Goal: Complete application form

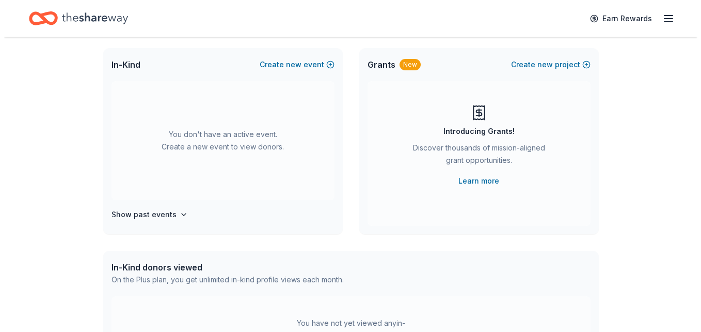
scroll to position [60, 0]
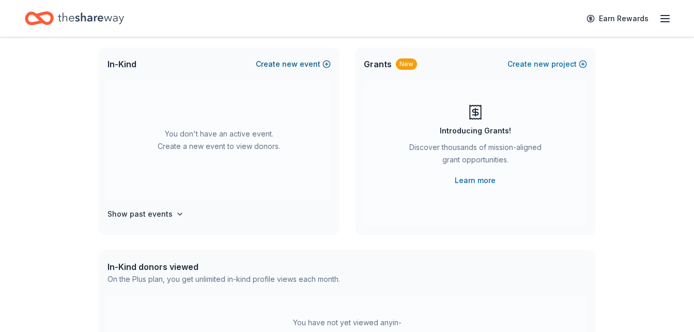
click at [327, 65] on button "Create new event" at bounding box center [293, 64] width 75 height 12
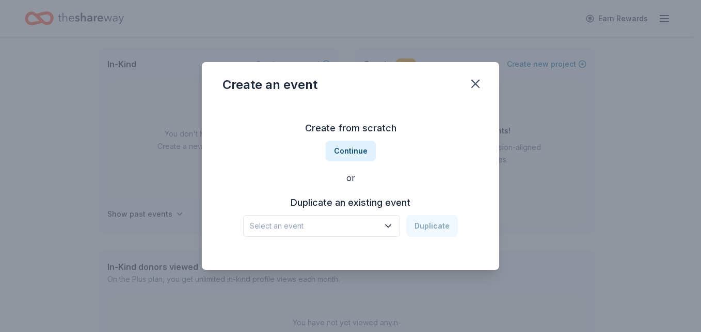
click at [384, 222] on button "Select an event" at bounding box center [321, 226] width 157 height 22
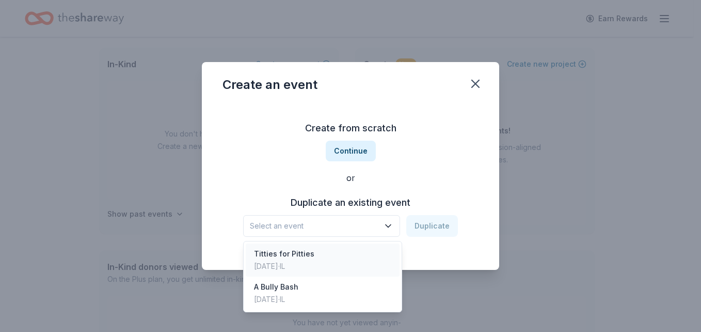
click at [363, 258] on div "Titties for Pitties Nov 24, 2024 · IL" at bounding box center [323, 259] width 154 height 33
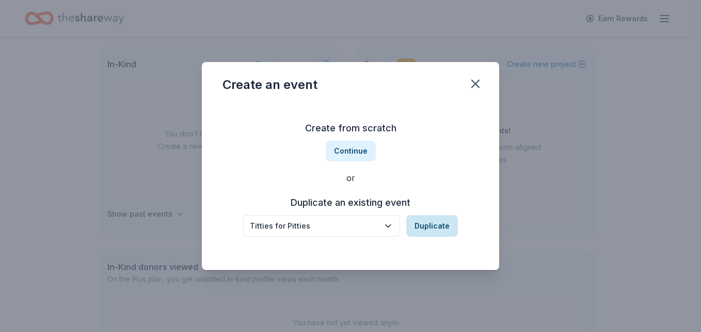
click at [435, 225] on button "Duplicate" at bounding box center [432, 226] width 52 height 22
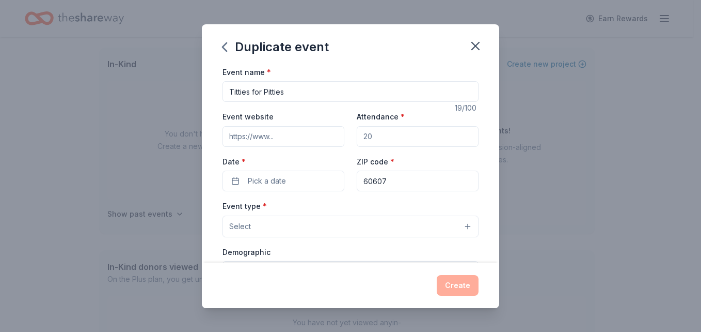
drag, startPoint x: 378, startPoint y: 141, endPoint x: 349, endPoint y: 140, distance: 28.9
click at [349, 140] on div "Event website Attendance * Date * Pick a date ZIP code * 60607" at bounding box center [351, 150] width 256 height 81
type input "200"
click at [313, 175] on button "Pick a date" at bounding box center [284, 180] width 122 height 21
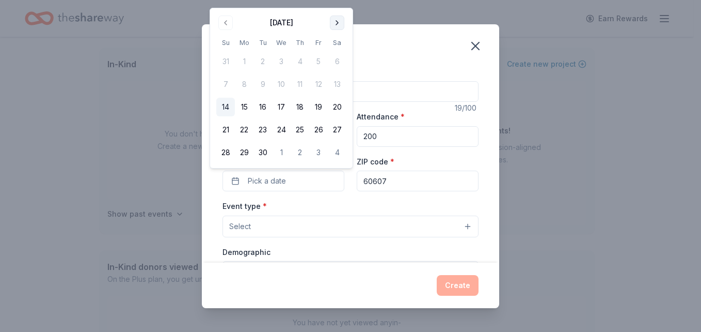
click at [336, 24] on button "Go to next month" at bounding box center [337, 22] width 14 height 14
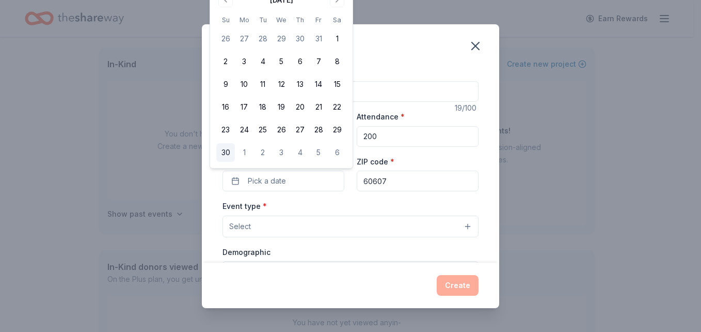
click at [229, 152] on button "30" at bounding box center [225, 152] width 19 height 19
click at [426, 200] on div "Event type * Select" at bounding box center [351, 218] width 256 height 38
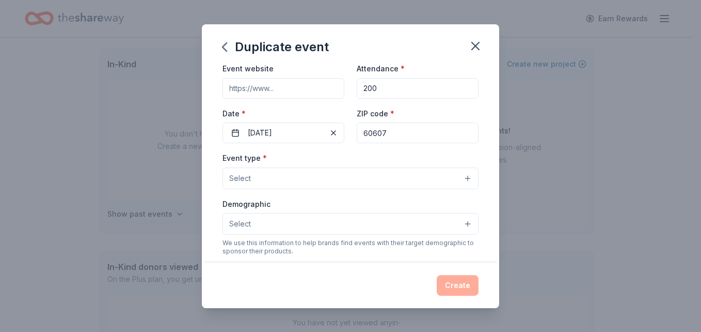
scroll to position [49, 0]
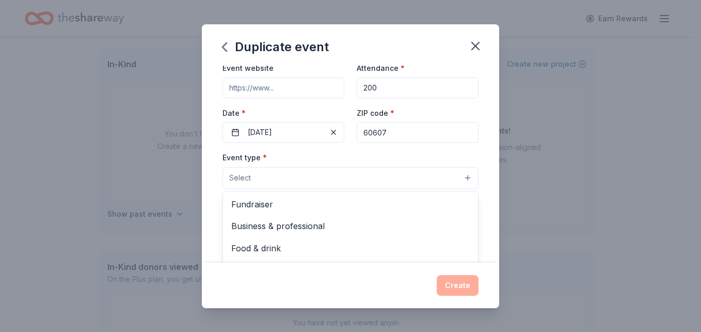
click at [350, 187] on button "Select" at bounding box center [351, 178] width 256 height 22
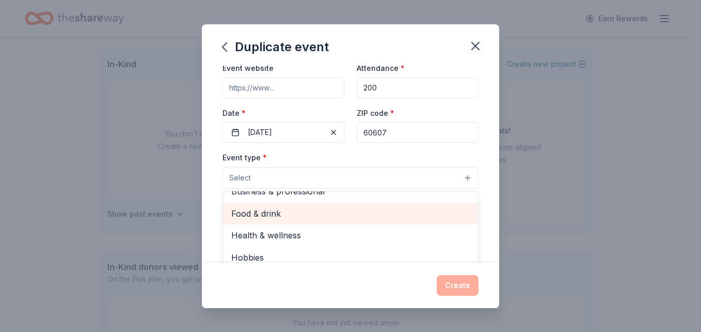
scroll to position [0, 0]
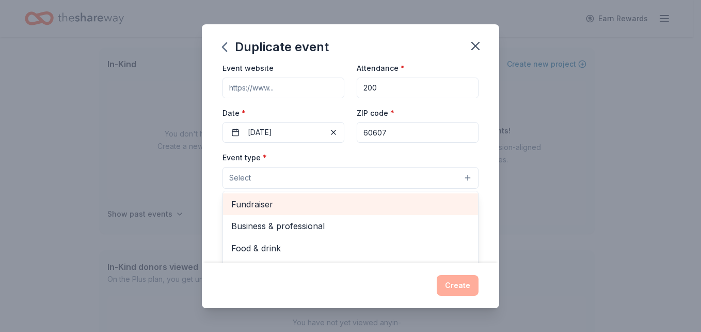
click at [323, 206] on span "Fundraiser" at bounding box center [350, 203] width 239 height 13
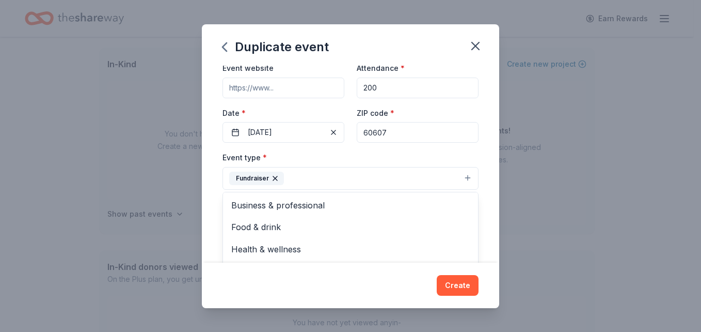
click at [482, 185] on div "Event name * Titties for Pitties 19 /100 Event website Attendance * 200 Date * …" at bounding box center [350, 164] width 297 height 197
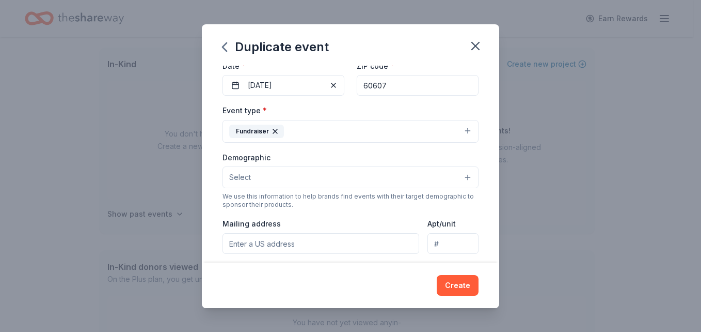
scroll to position [96, 0]
click at [396, 174] on button "Select" at bounding box center [351, 177] width 256 height 22
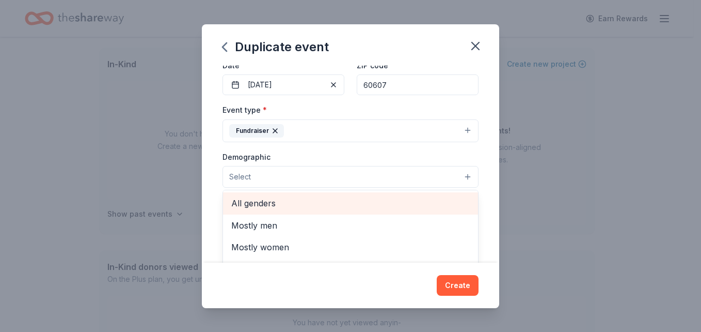
click at [363, 205] on span "All genders" at bounding box center [350, 202] width 239 height 13
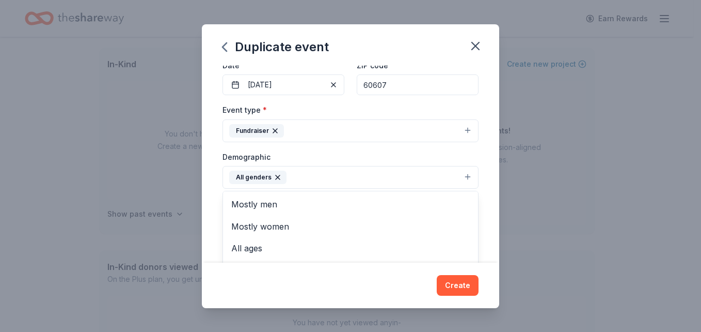
click at [208, 187] on div "Event name * Titties for Pitties 19 /100 Event website Attendance * 200 Date * …" at bounding box center [350, 164] width 297 height 197
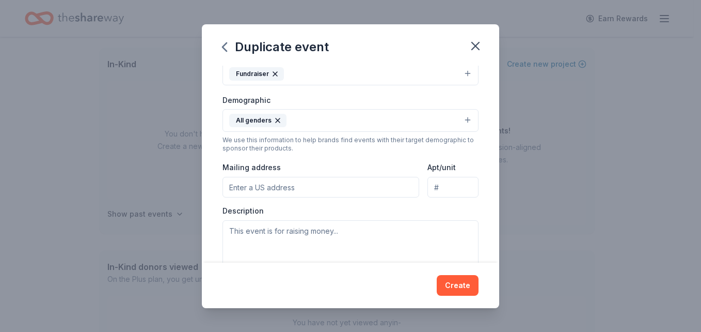
scroll to position [153, 0]
click at [261, 187] on input "Mailing address" at bounding box center [321, 186] width 197 height 21
click at [215, 205] on div "Event name * Titties for Pitties 19 /100 Event website Attendance * 200 Date * …" at bounding box center [350, 164] width 297 height 197
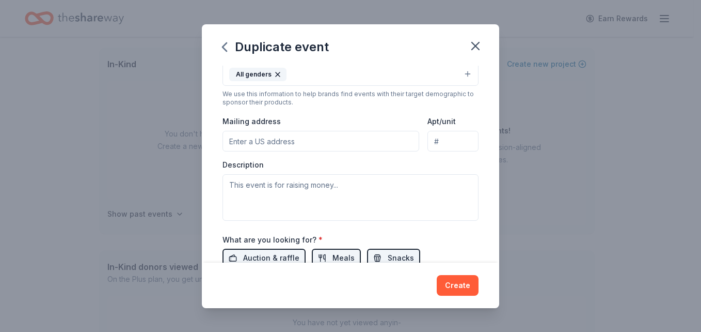
scroll to position [198, 0]
click at [303, 139] on input "Mailing address" at bounding box center [321, 141] width 197 height 21
type input "77 Abbeywood Dr. Romeoville, IL 60446"
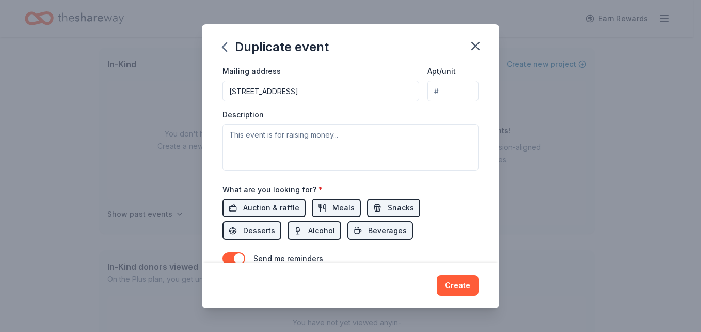
scroll to position [250, 0]
click at [285, 201] on span "Auction & raffle" at bounding box center [271, 206] width 56 height 12
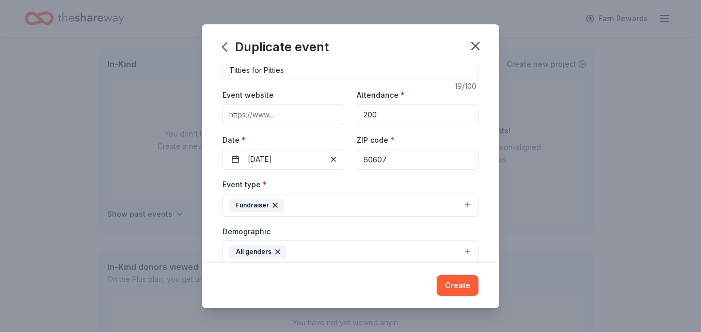
scroll to position [0, 0]
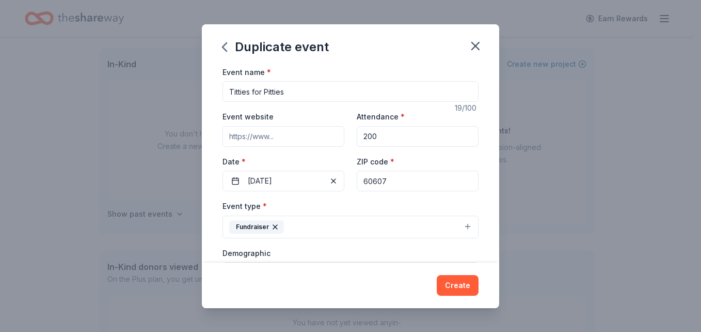
click at [277, 135] on input "Event website" at bounding box center [284, 136] width 122 height 21
type input "www.chitownpitties.org"
click at [480, 149] on div "Event name * Titties for Pitties 19 /100 Event website www.chitownpitties.org A…" at bounding box center [350, 164] width 297 height 197
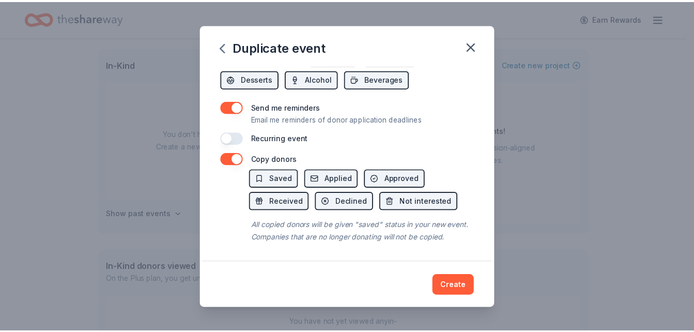
scroll to position [412, 0]
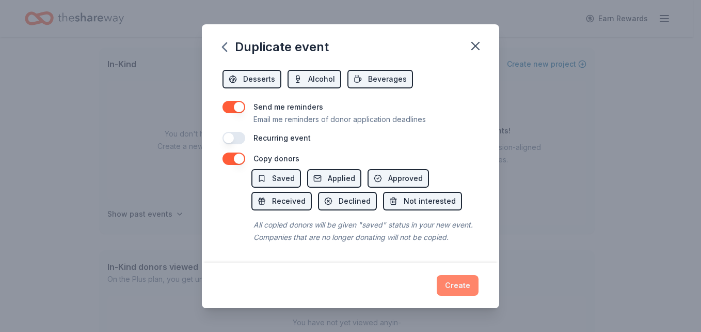
click at [449, 289] on button "Create" at bounding box center [458, 285] width 42 height 21
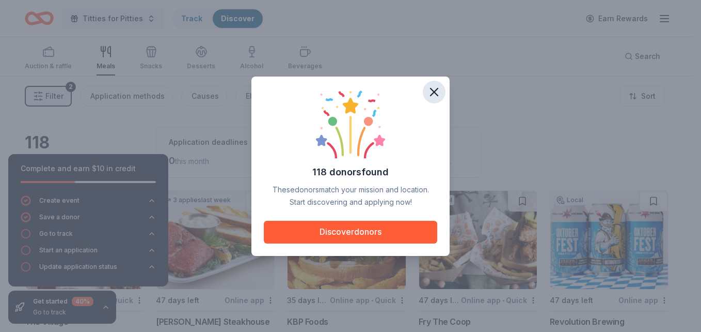
click at [436, 89] on icon "button" at bounding box center [434, 91] width 7 height 7
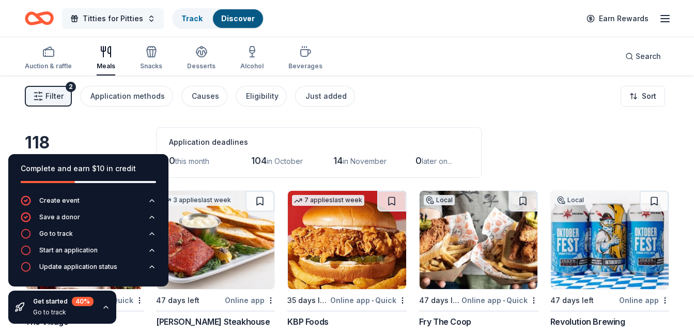
click at [145, 20] on button "Titties for Pitties" at bounding box center [113, 18] width 102 height 21
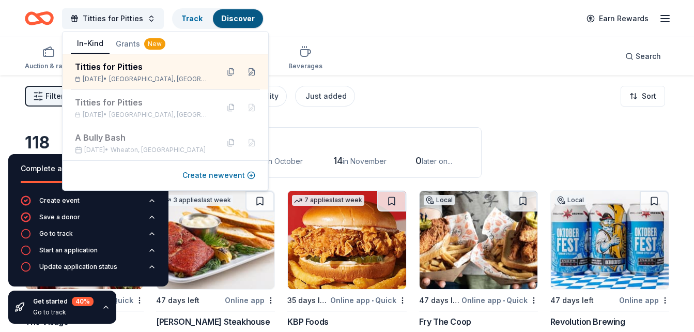
click at [225, 174] on button "Create new event" at bounding box center [218, 175] width 73 height 12
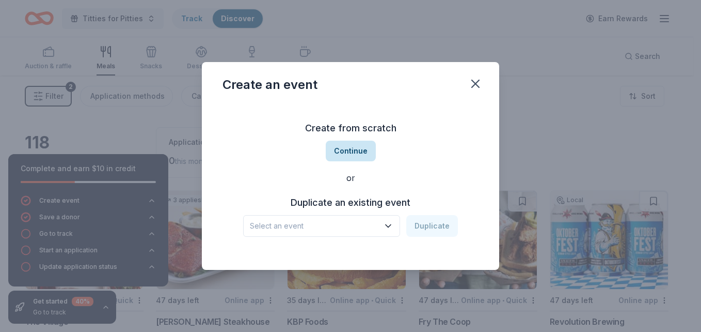
click at [359, 153] on button "Continue" at bounding box center [351, 150] width 50 height 21
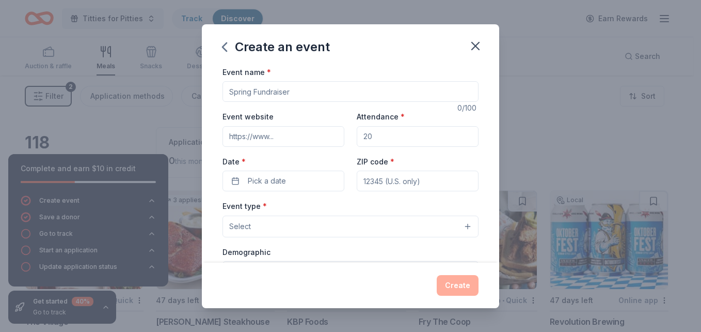
click at [294, 91] on input "Event name *" at bounding box center [351, 91] width 256 height 21
type input "Pints For Pitties"
click at [276, 133] on input "Event website" at bounding box center [284, 136] width 122 height 21
type input "www.chitownpitties.org"
type input "200"
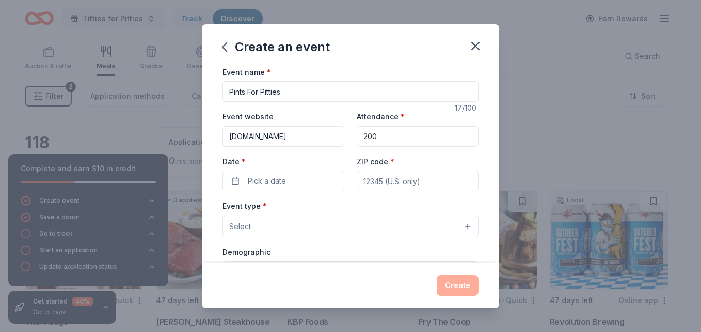
type input "77 Abbeywood Dr. Romeoville, IL 60446"
click at [305, 183] on button "Pick a date" at bounding box center [284, 180] width 122 height 21
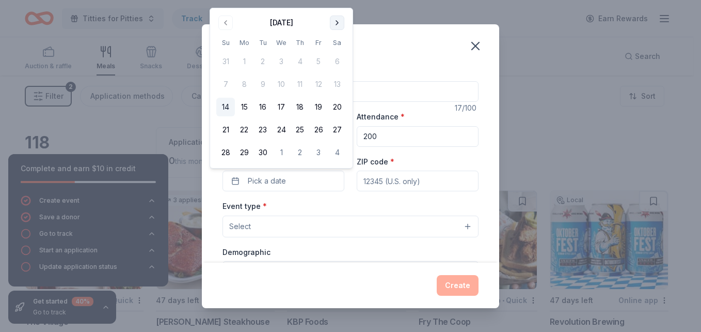
click at [336, 24] on button "Go to next month" at bounding box center [337, 22] width 14 height 14
click at [230, 104] on button "12" at bounding box center [225, 107] width 19 height 19
click at [397, 179] on input "ZIP code *" at bounding box center [418, 180] width 122 height 21
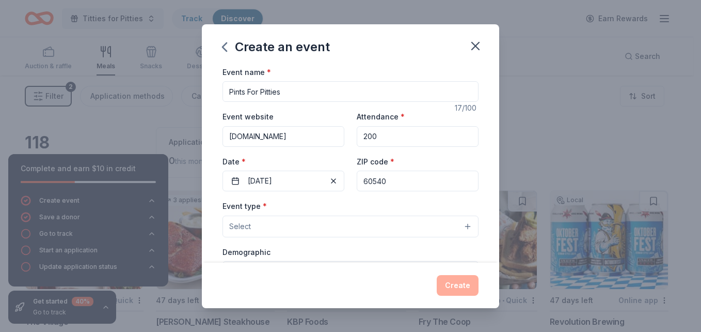
type input "60540"
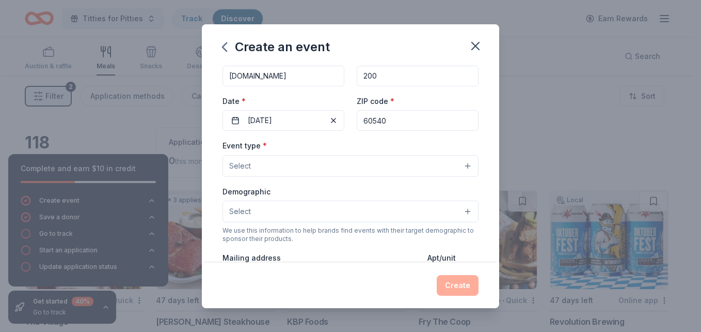
scroll to position [61, 0]
click at [401, 164] on button "Select" at bounding box center [351, 165] width 256 height 22
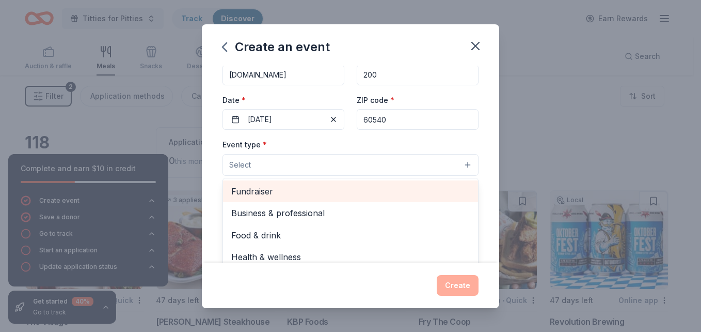
click at [373, 192] on span "Fundraiser" at bounding box center [350, 190] width 239 height 13
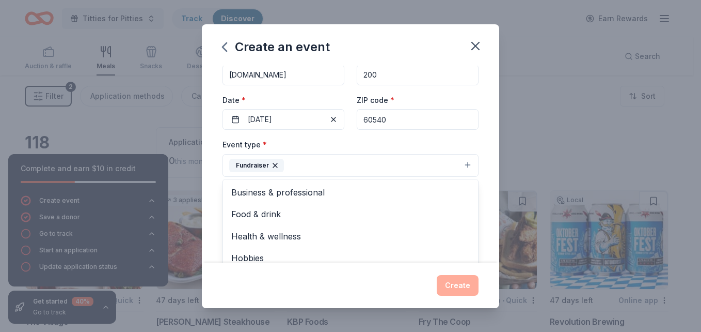
click at [210, 217] on div "Event name * Pints For Pitties 17 /100 Event website www.chitownpitties.org Att…" at bounding box center [350, 164] width 297 height 197
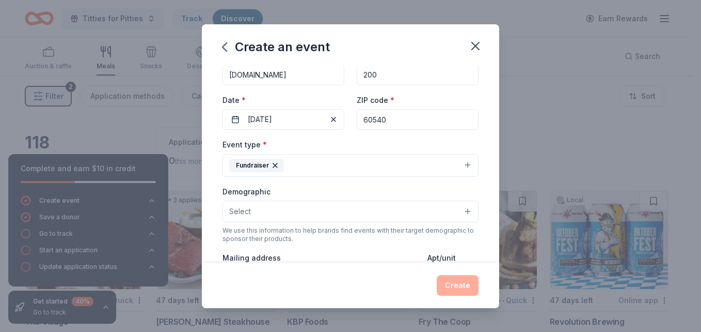
scroll to position [120, 0]
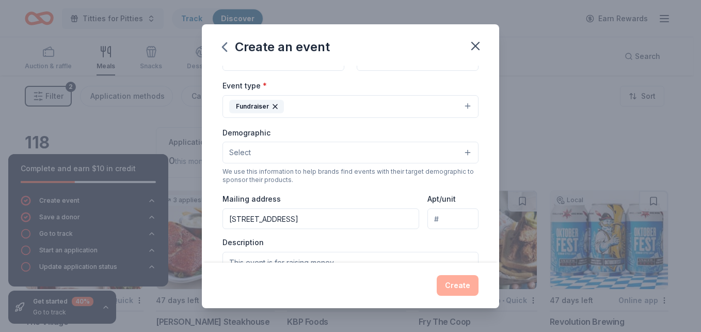
click at [289, 151] on button "Select" at bounding box center [351, 152] width 256 height 22
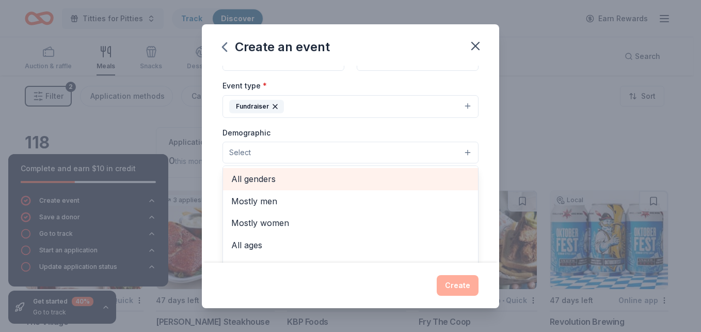
click at [291, 177] on span "All genders" at bounding box center [350, 178] width 239 height 13
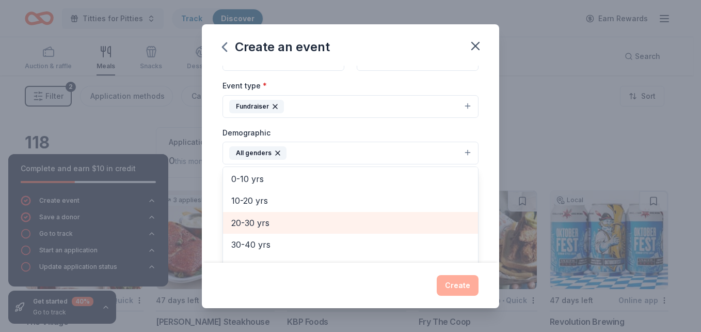
scroll to position [68, 0]
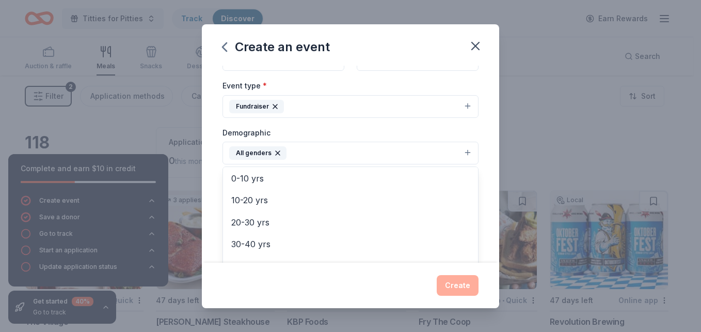
click at [211, 202] on div "Event name * Pints For Pitties 17 /100 Event website www.chitownpitties.org Att…" at bounding box center [350, 164] width 297 height 197
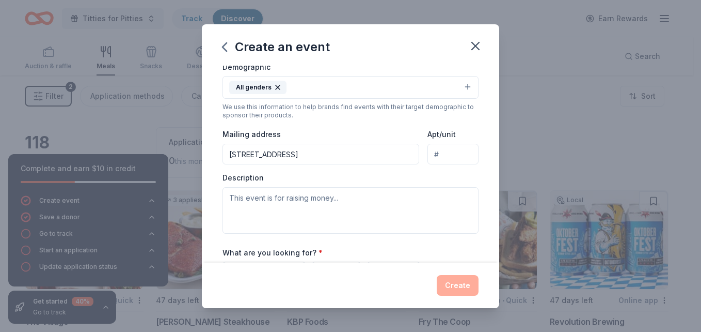
scroll to position [187, 0]
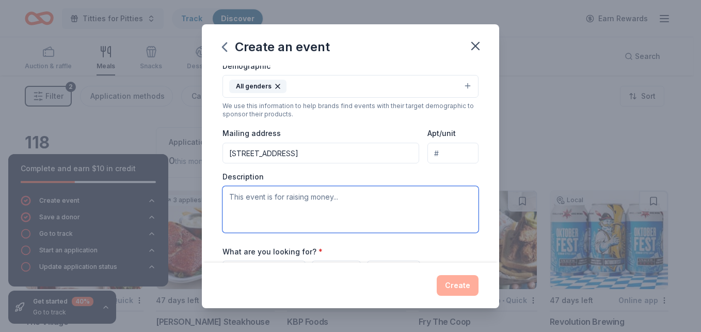
click at [286, 196] on textarea at bounding box center [351, 209] width 256 height 46
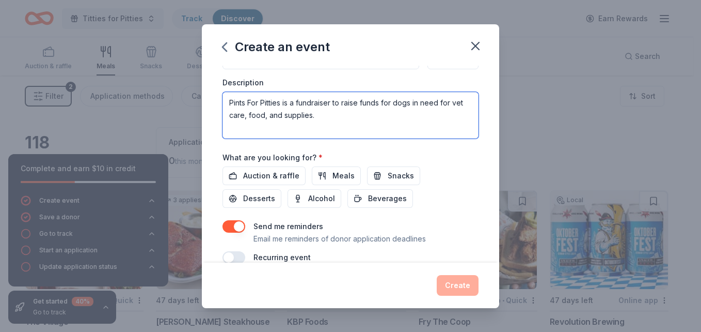
scroll to position [282, 0]
type textarea "Pints For Pitties is a fundraiser to raise funds for dogs in need for vet care,…"
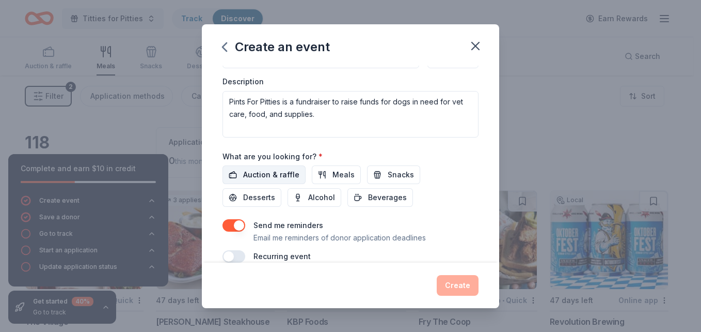
click at [276, 169] on span "Auction & raffle" at bounding box center [271, 174] width 56 height 12
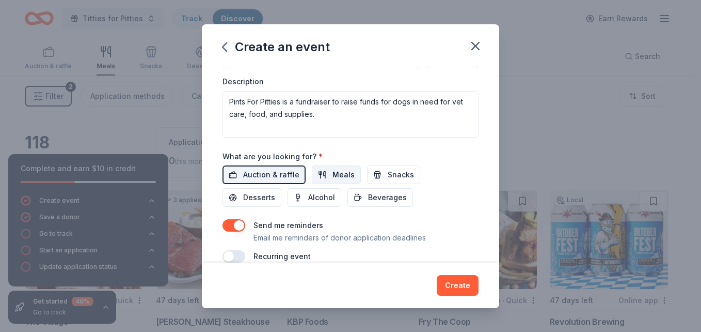
click at [342, 171] on span "Meals" at bounding box center [344, 174] width 22 height 12
click at [388, 173] on span "Snacks" at bounding box center [401, 174] width 26 height 12
click at [267, 198] on span "Desserts" at bounding box center [259, 197] width 32 height 12
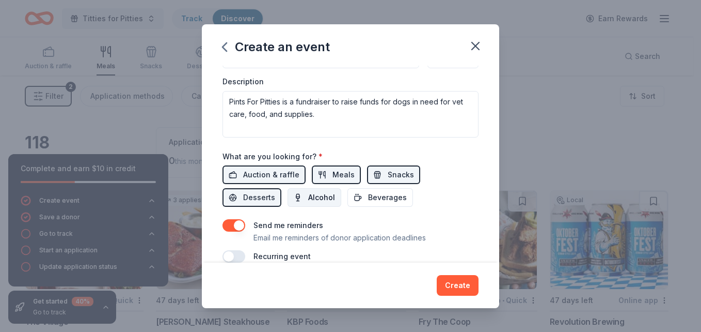
click at [330, 192] on span "Alcohol" at bounding box center [321, 197] width 27 height 12
click at [368, 196] on span "Beverages" at bounding box center [387, 197] width 39 height 12
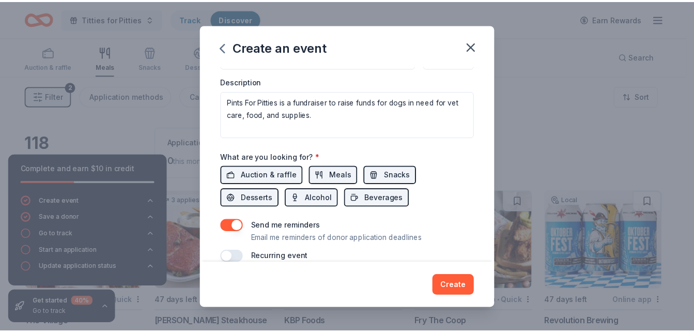
scroll to position [298, 0]
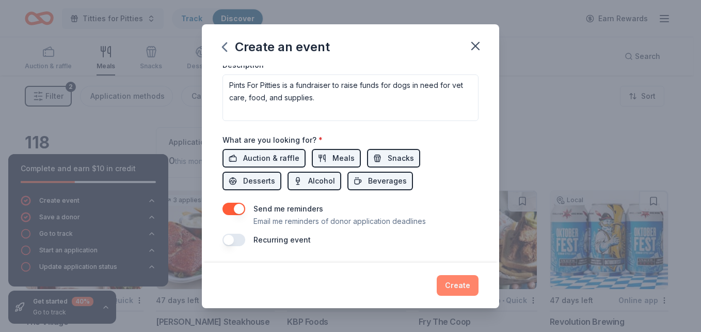
click at [458, 288] on button "Create" at bounding box center [458, 285] width 42 height 21
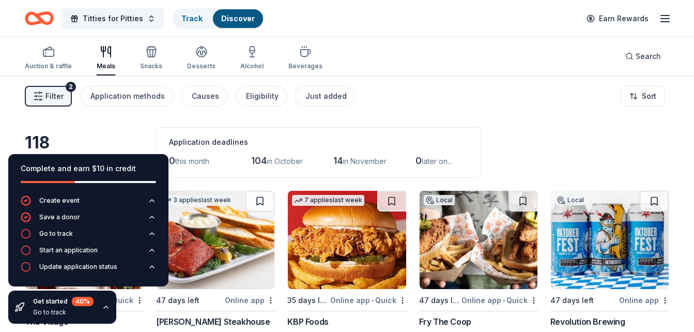
scroll to position [0, 0]
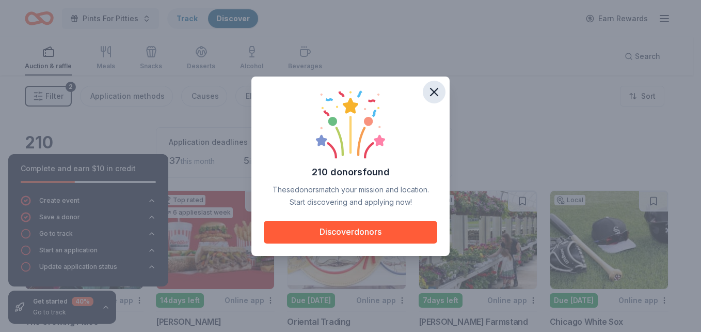
click at [438, 95] on icon "button" at bounding box center [434, 92] width 14 height 14
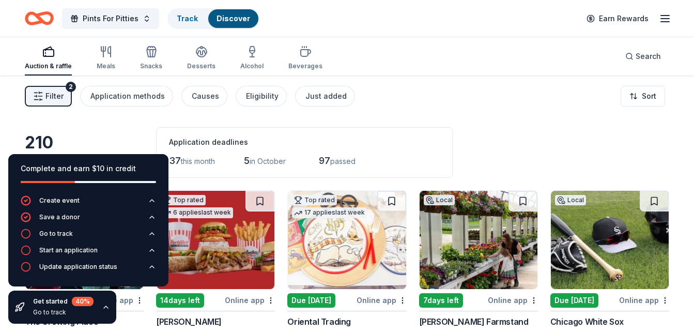
click at [106, 308] on icon "button" at bounding box center [106, 307] width 8 height 8
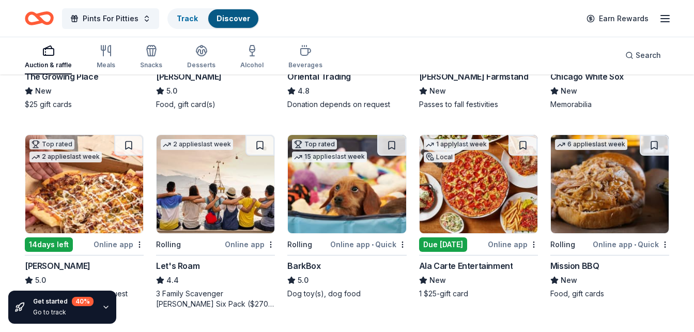
scroll to position [245, 0]
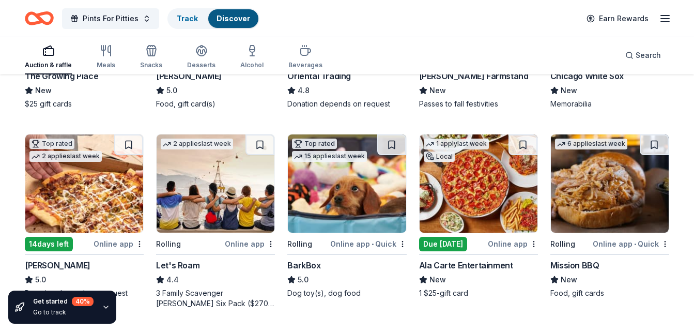
click at [358, 218] on img at bounding box center [347, 183] width 118 height 98
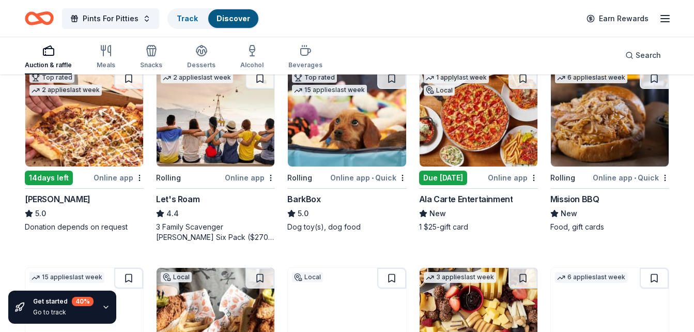
scroll to position [311, 0]
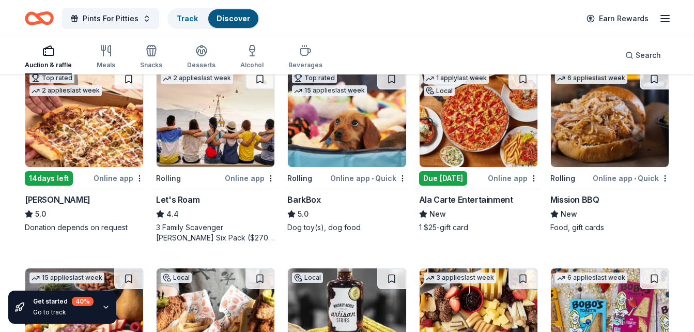
click at [609, 140] on img at bounding box center [609, 118] width 118 height 98
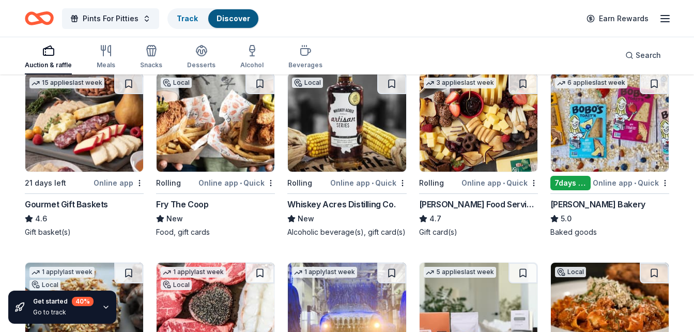
scroll to position [506, 0]
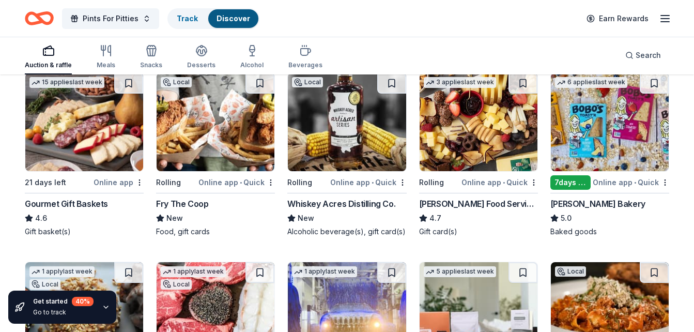
click at [230, 150] on img at bounding box center [215, 122] width 118 height 98
click at [217, 162] on img at bounding box center [215, 122] width 118 height 98
click at [329, 119] on img at bounding box center [347, 122] width 118 height 98
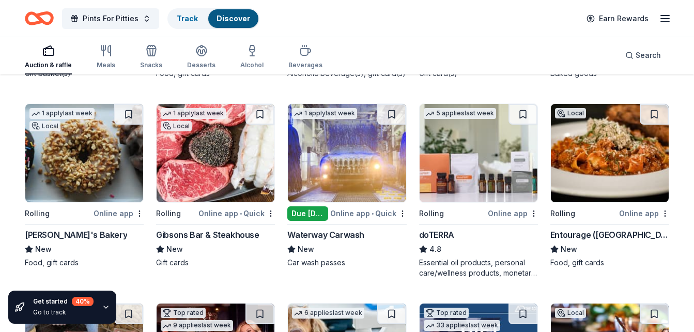
scroll to position [665, 0]
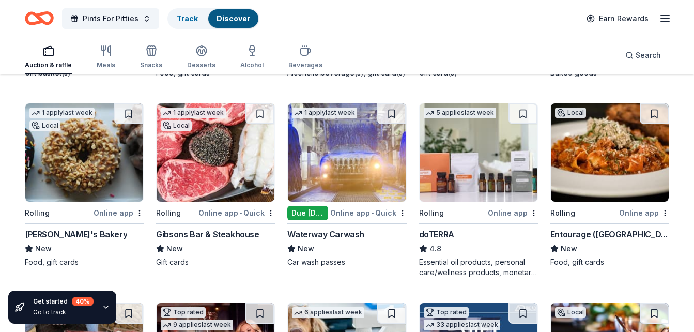
click at [244, 169] on img at bounding box center [215, 152] width 118 height 98
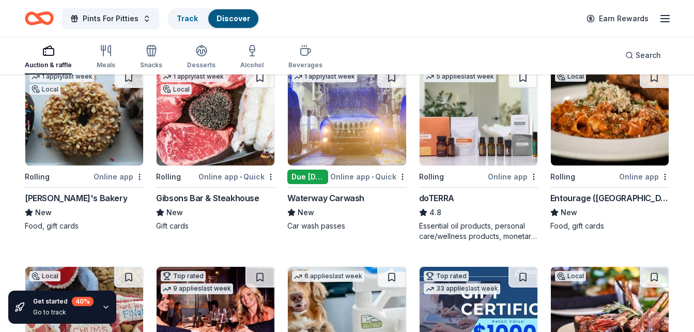
scroll to position [701, 0]
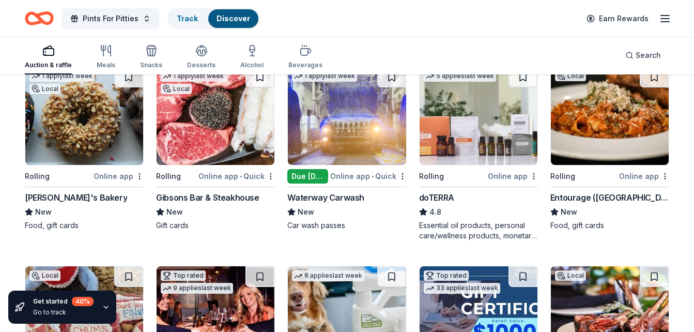
click at [616, 148] on img at bounding box center [609, 116] width 118 height 98
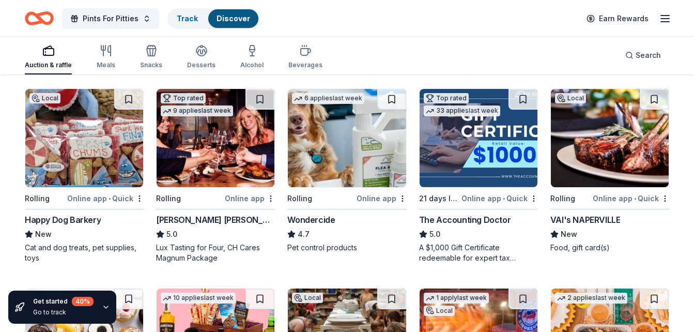
scroll to position [879, 0]
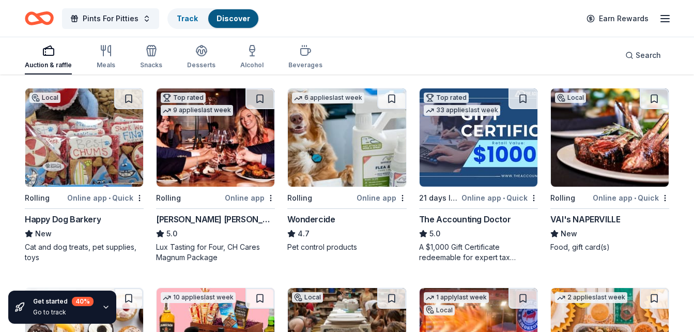
click at [105, 163] on img at bounding box center [84, 137] width 118 height 98
click at [350, 146] on img at bounding box center [347, 137] width 118 height 98
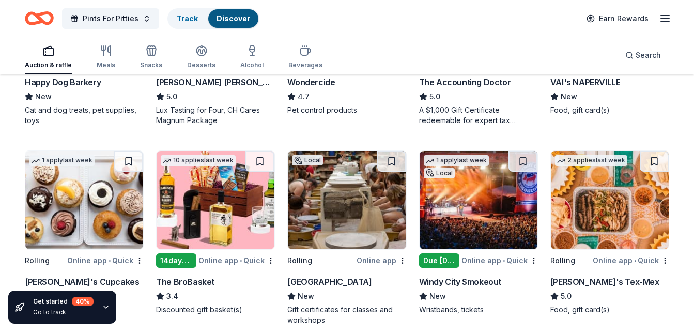
scroll to position [1016, 0]
click at [445, 224] on img at bounding box center [478, 199] width 118 height 98
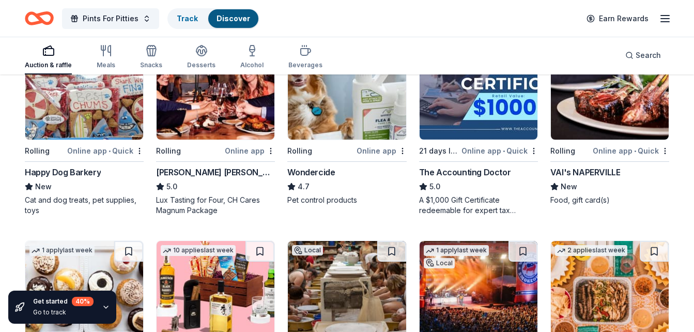
scroll to position [897, 0]
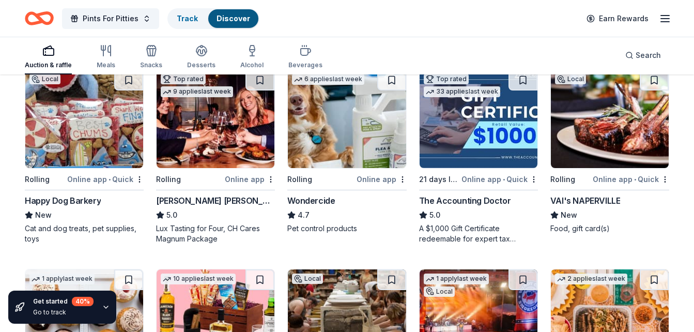
click at [241, 146] on img at bounding box center [215, 119] width 118 height 98
click at [591, 150] on img at bounding box center [609, 119] width 118 height 98
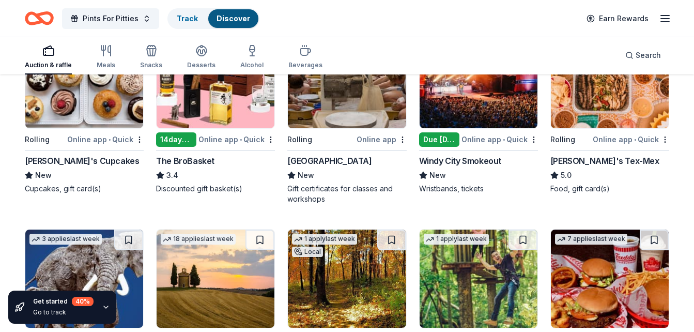
scroll to position [1114, 0]
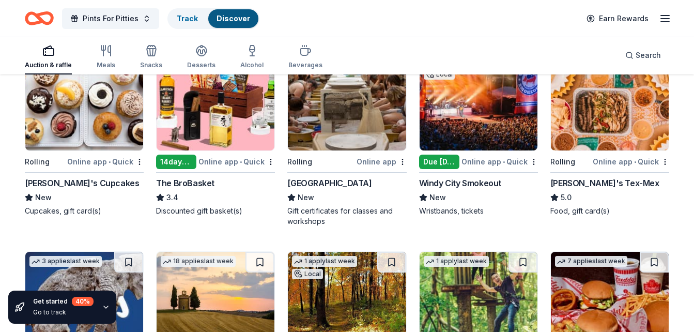
click at [87, 134] on img at bounding box center [84, 101] width 118 height 98
click at [230, 130] on img at bounding box center [215, 101] width 118 height 98
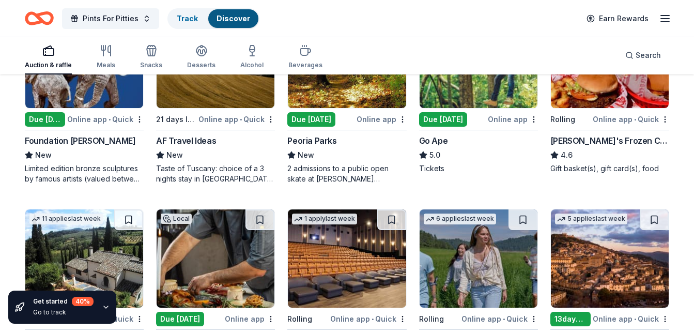
scroll to position [1356, 0]
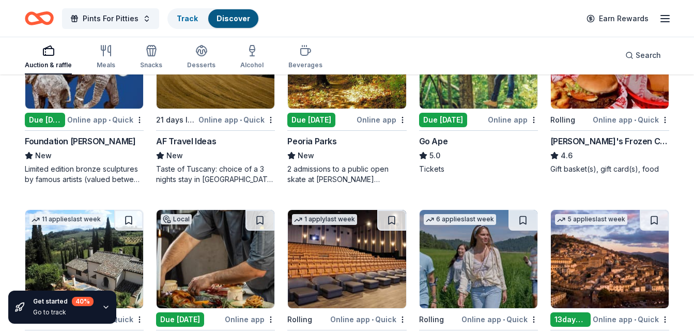
click at [611, 90] on img at bounding box center [609, 59] width 118 height 98
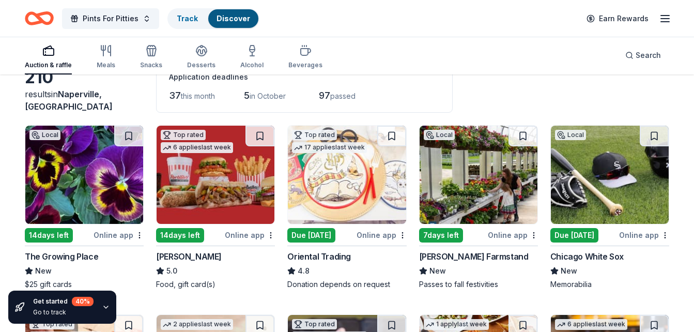
scroll to position [0, 0]
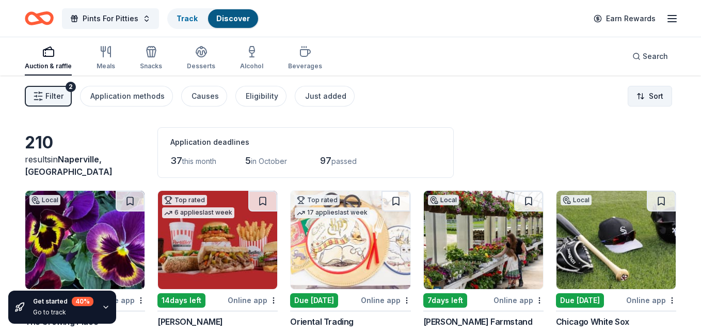
click at [639, 96] on html "Pints For Pitties Track Discover Earn Rewards Auction & raffle Meals Snacks Des…" at bounding box center [350, 166] width 701 height 332
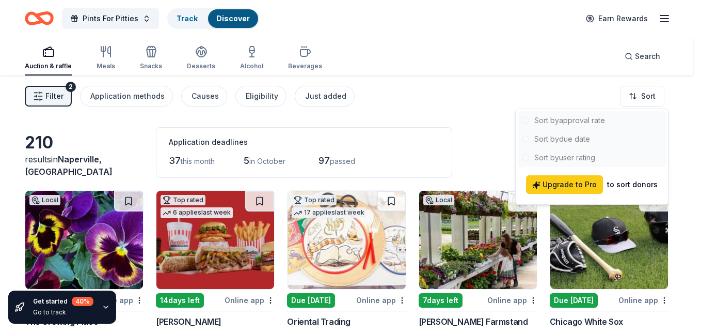
click at [572, 139] on div at bounding box center [592, 139] width 148 height 56
click at [481, 106] on html "Pints For Pitties Track Discover Earn Rewards Auction & raffle Meals Snacks Des…" at bounding box center [350, 166] width 701 height 332
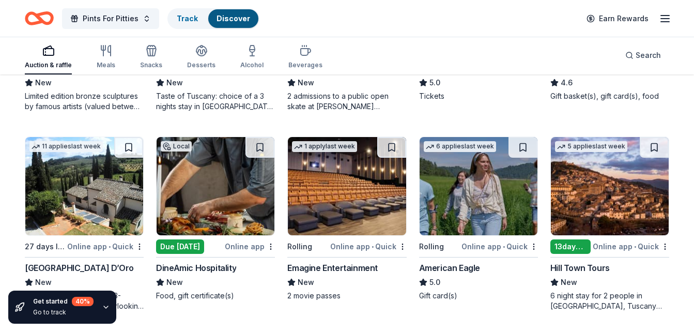
scroll to position [1481, 0]
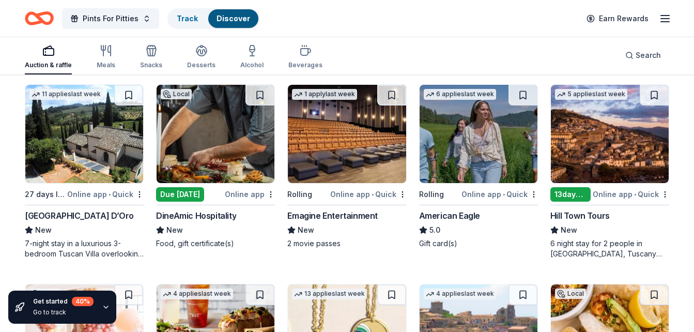
click at [228, 147] on img at bounding box center [215, 134] width 118 height 98
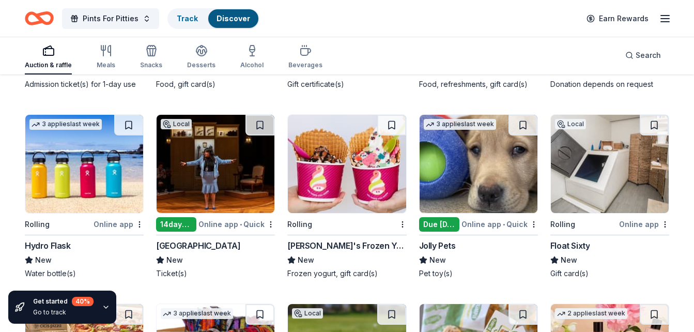
scroll to position [4798, 0]
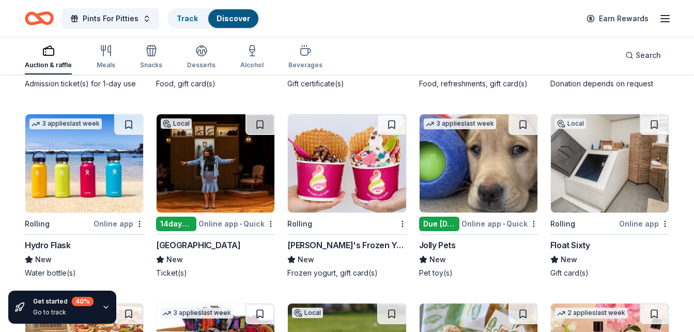
click at [467, 186] on img at bounding box center [478, 163] width 118 height 98
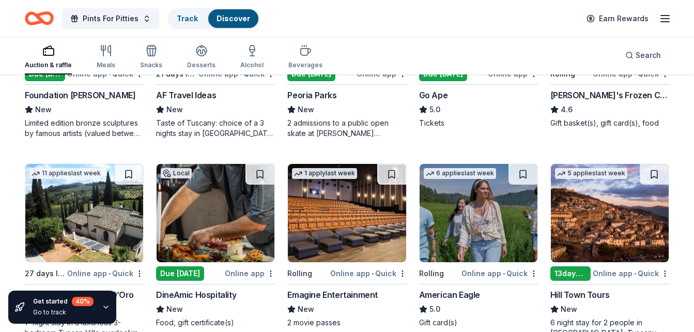
scroll to position [1402, 0]
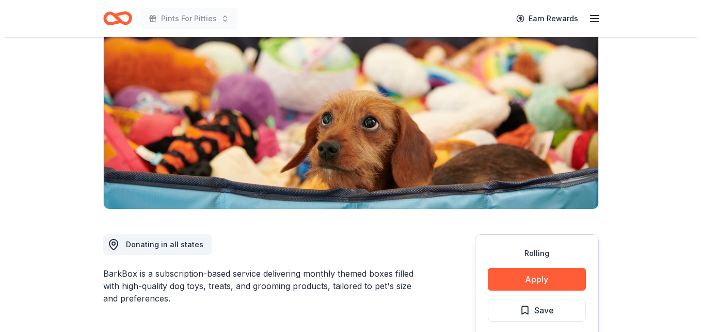
scroll to position [105, 0]
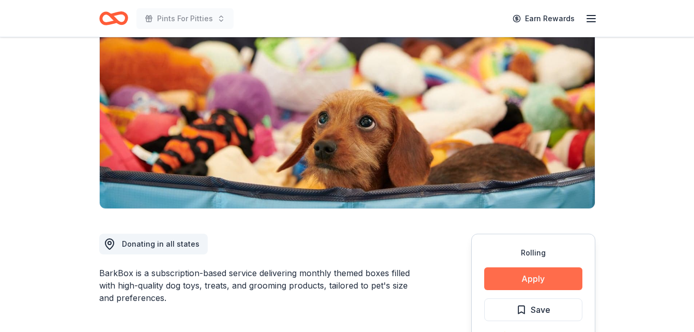
click at [517, 271] on button "Apply" at bounding box center [533, 278] width 98 height 23
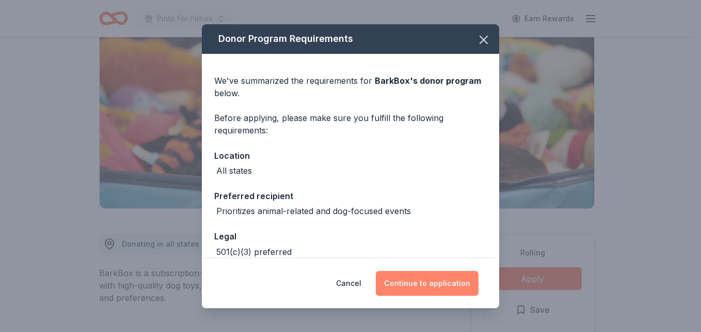
click at [425, 281] on button "Continue to application" at bounding box center [427, 283] width 103 height 25
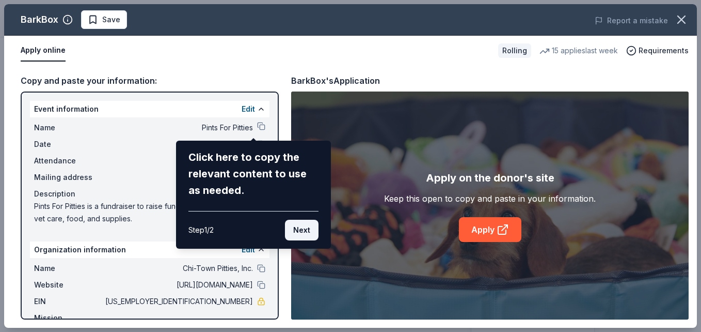
click at [308, 227] on button "Next" at bounding box center [302, 229] width 34 height 21
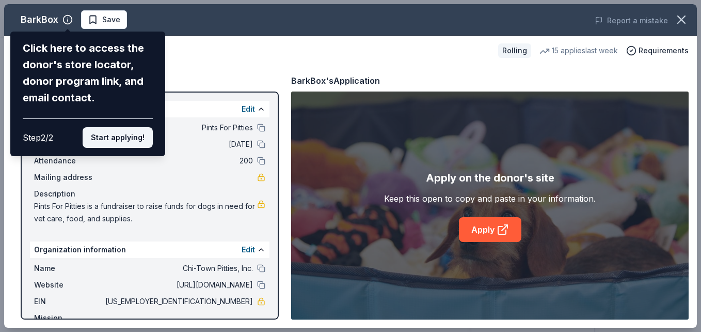
click at [118, 138] on button "Start applying!" at bounding box center [118, 137] width 70 height 21
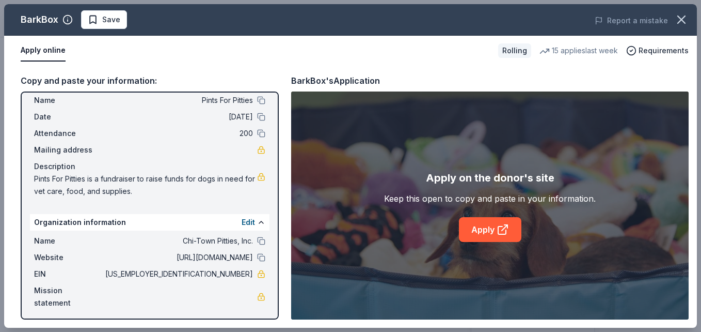
scroll to position [30, 0]
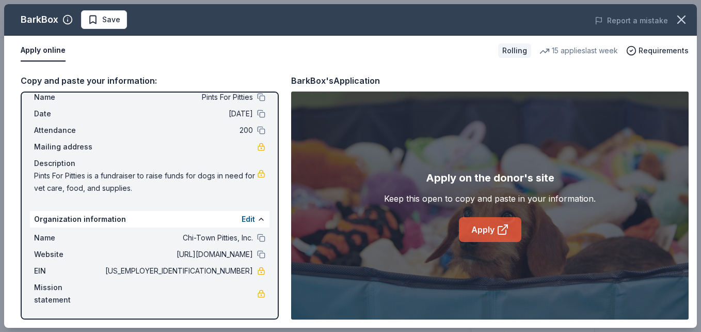
click at [502, 230] on icon at bounding box center [505, 228] width 6 height 6
click at [498, 226] on icon at bounding box center [503, 229] width 12 height 12
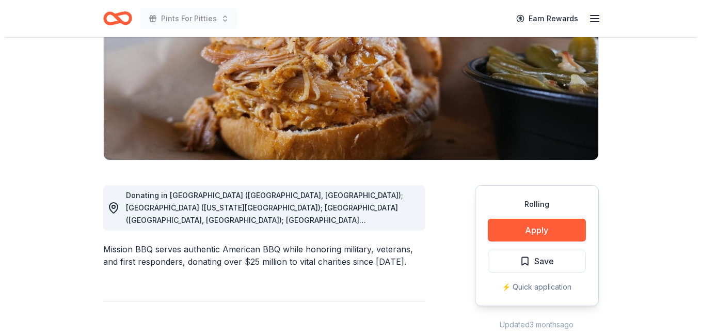
scroll to position [154, 0]
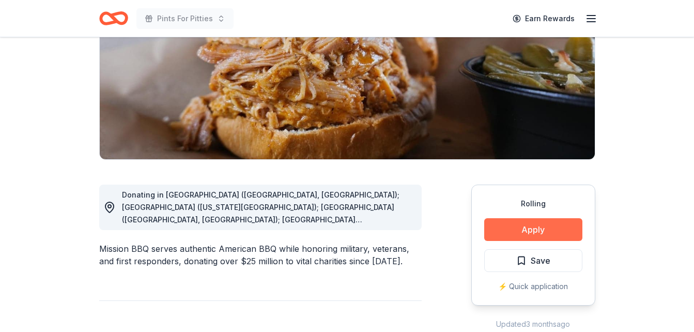
click at [531, 238] on button "Apply" at bounding box center [533, 229] width 98 height 23
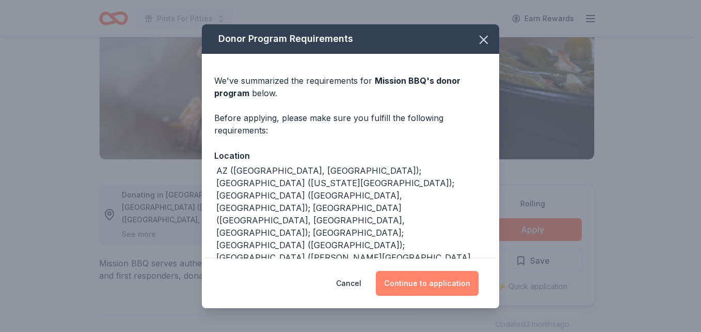
click at [447, 291] on button "Continue to application" at bounding box center [427, 283] width 103 height 25
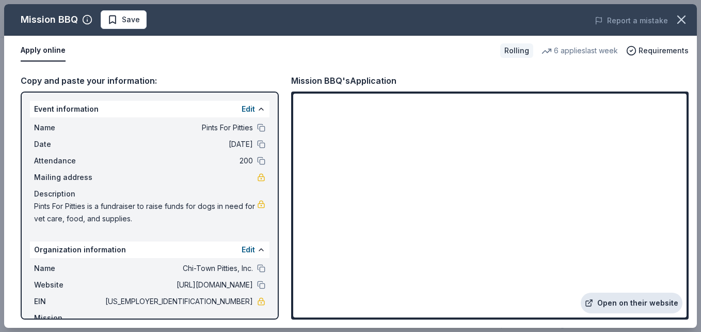
click at [626, 302] on link "Open on their website" at bounding box center [632, 302] width 102 height 21
click at [625, 303] on link "Open on their website" at bounding box center [632, 302] width 102 height 21
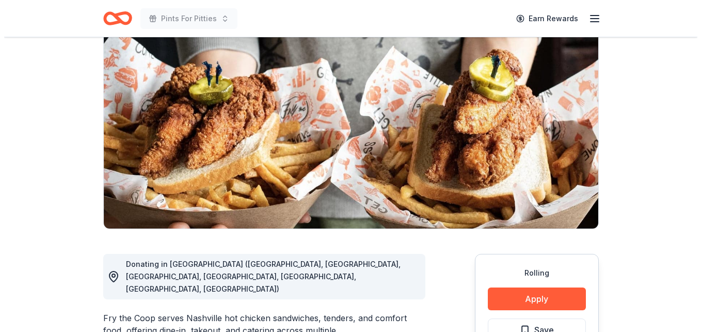
scroll to position [128, 0]
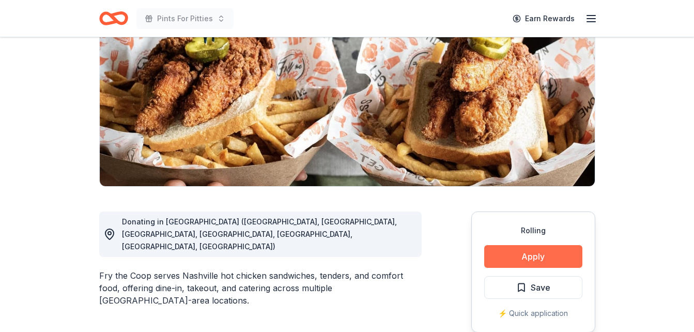
click at [516, 251] on button "Apply" at bounding box center [533, 256] width 98 height 23
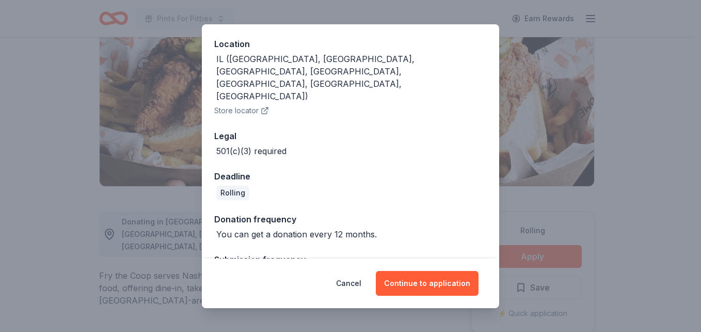
scroll to position [122, 0]
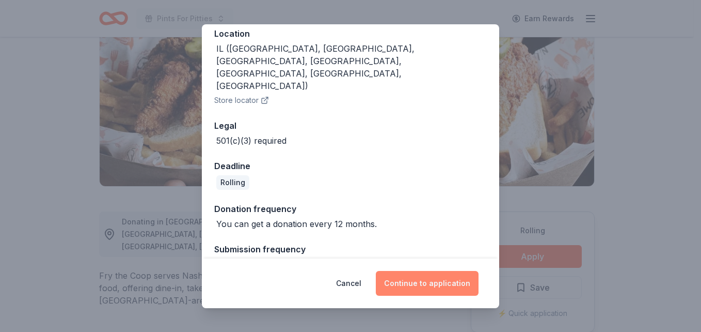
click at [435, 282] on button "Continue to application" at bounding box center [427, 283] width 103 height 25
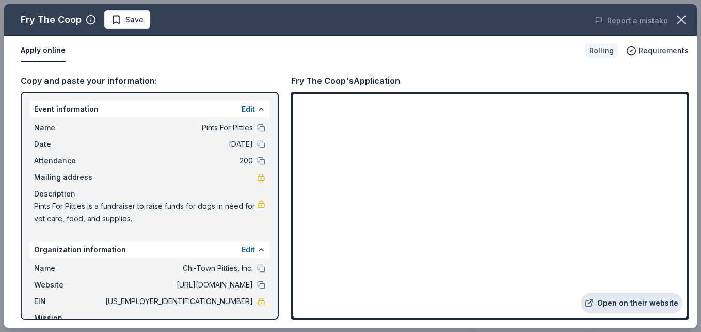
click at [637, 301] on link "Open on their website" at bounding box center [632, 302] width 102 height 21
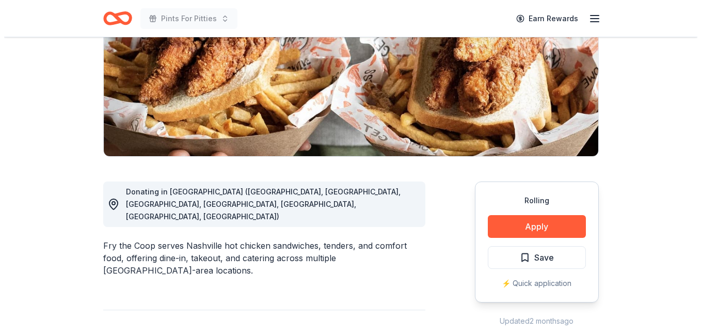
scroll to position [183, 0]
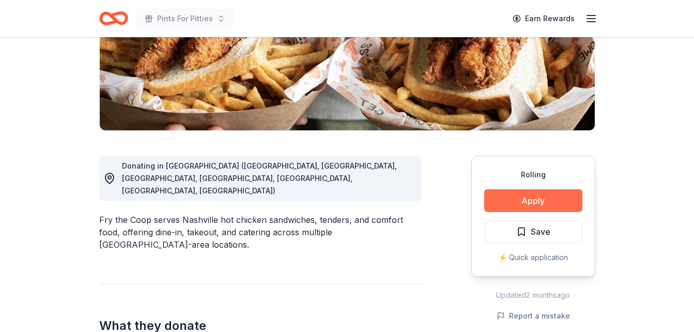
click at [557, 206] on button "Apply" at bounding box center [533, 200] width 98 height 23
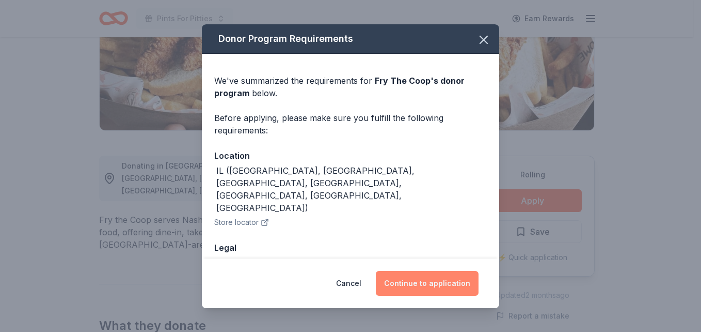
click at [430, 290] on button "Continue to application" at bounding box center [427, 283] width 103 height 25
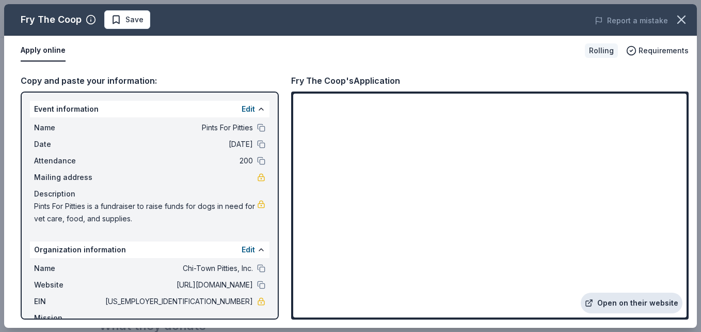
click at [625, 308] on link "Open on their website" at bounding box center [632, 302] width 102 height 21
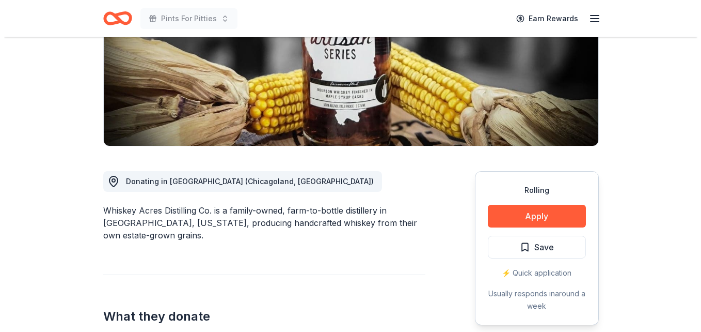
scroll to position [168, 0]
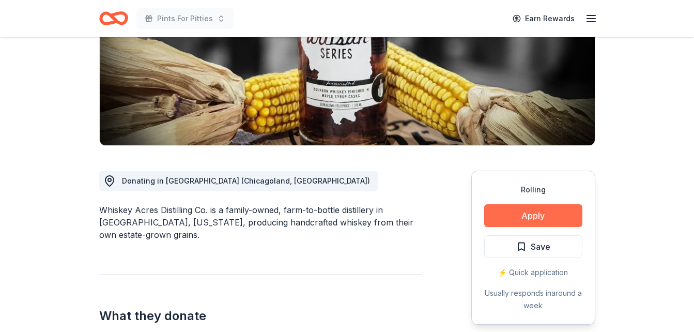
click at [543, 221] on button "Apply" at bounding box center [533, 215] width 98 height 23
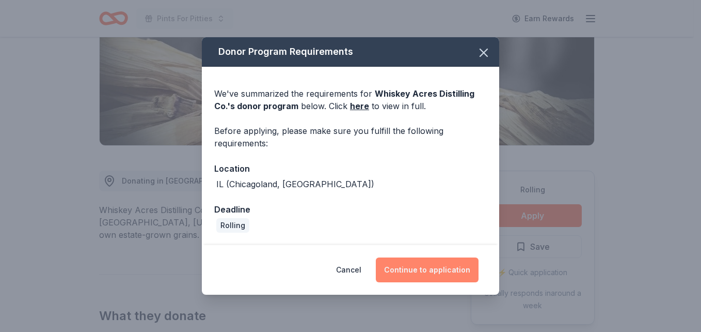
click at [433, 278] on button "Continue to application" at bounding box center [427, 269] width 103 height 25
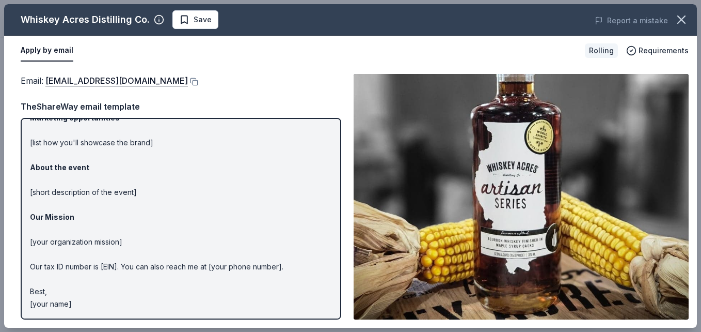
scroll to position [0, 0]
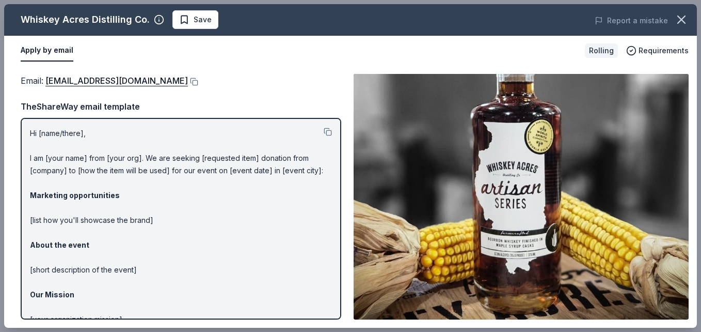
click at [83, 134] on p "Hi [name/there], I am [your name] from [your org]. We are seeking [requested it…" at bounding box center [181, 257] width 302 height 260
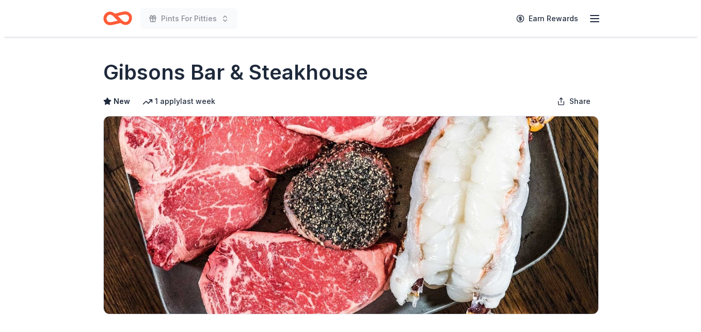
scroll to position [150, 0]
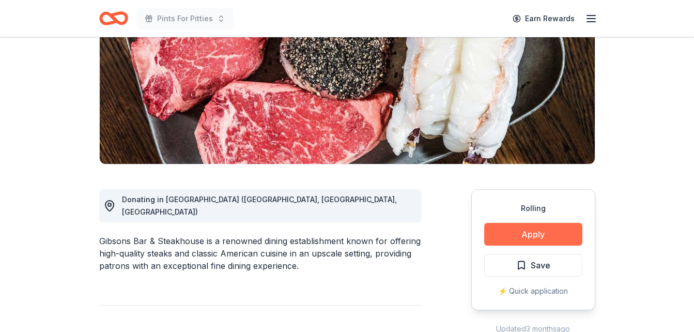
click at [537, 236] on button "Apply" at bounding box center [533, 234] width 98 height 23
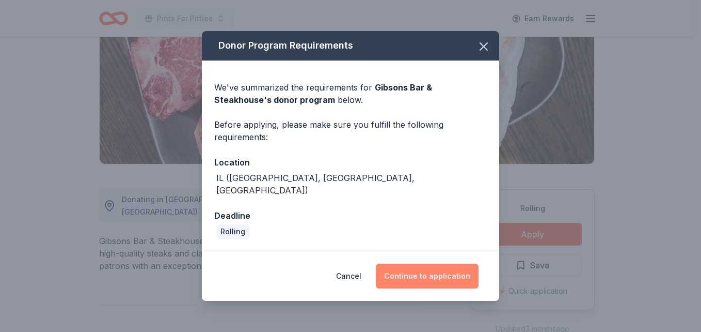
click at [452, 270] on button "Continue to application" at bounding box center [427, 275] width 103 height 25
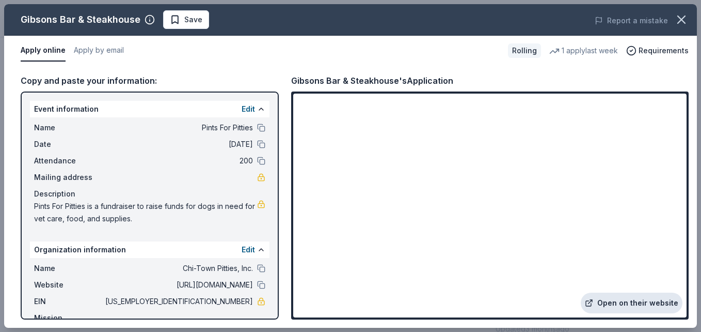
click at [616, 297] on link "Open on their website" at bounding box center [632, 302] width 102 height 21
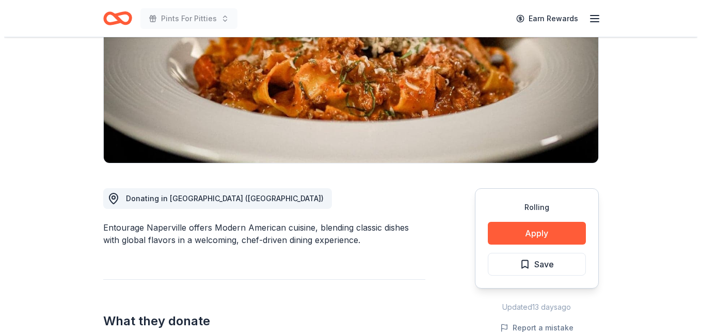
scroll to position [151, 0]
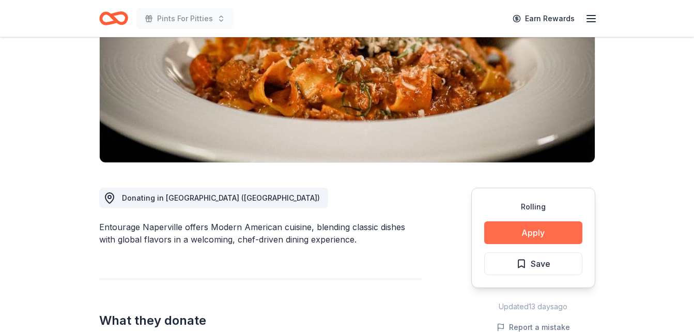
click at [534, 231] on button "Apply" at bounding box center [533, 232] width 98 height 23
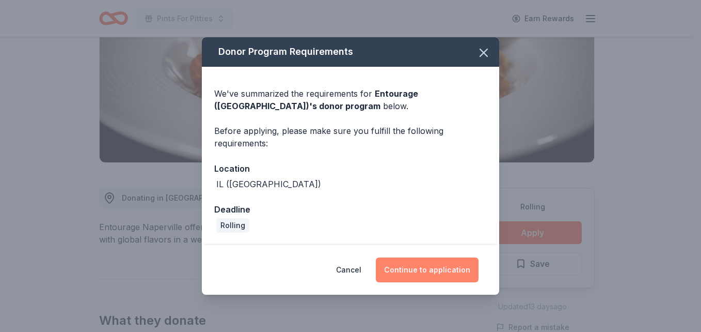
click at [428, 271] on button "Continue to application" at bounding box center [427, 269] width 103 height 25
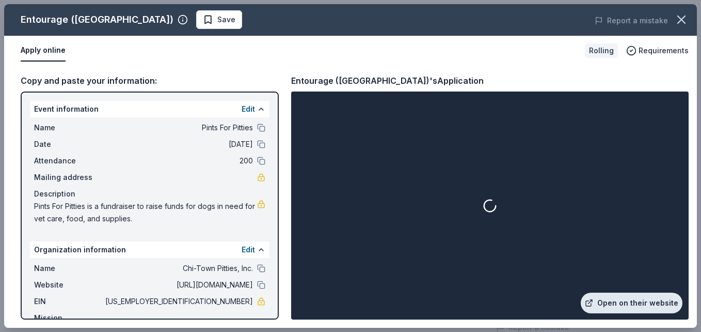
click at [629, 298] on link "Open on their website" at bounding box center [632, 302] width 102 height 21
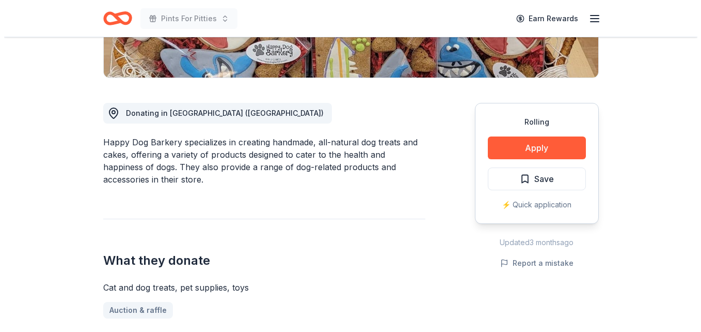
scroll to position [239, 0]
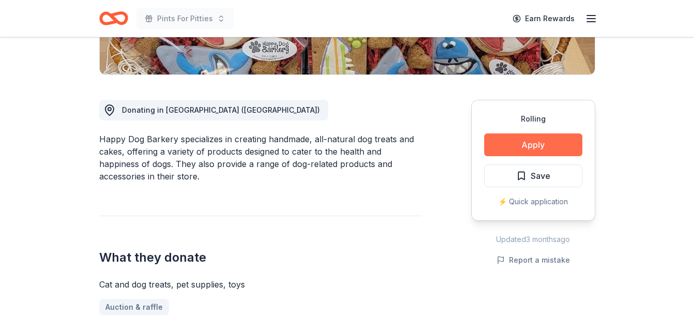
click at [521, 139] on button "Apply" at bounding box center [533, 144] width 98 height 23
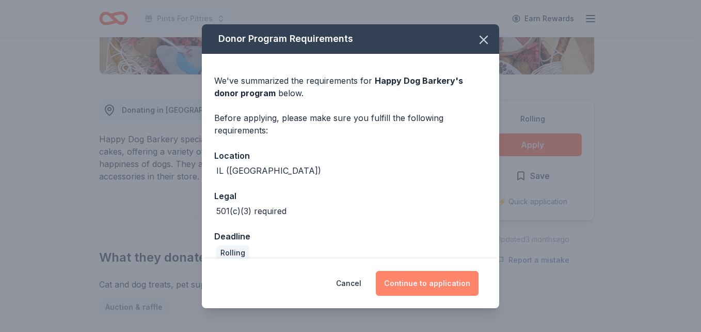
click at [443, 289] on button "Continue to application" at bounding box center [427, 283] width 103 height 25
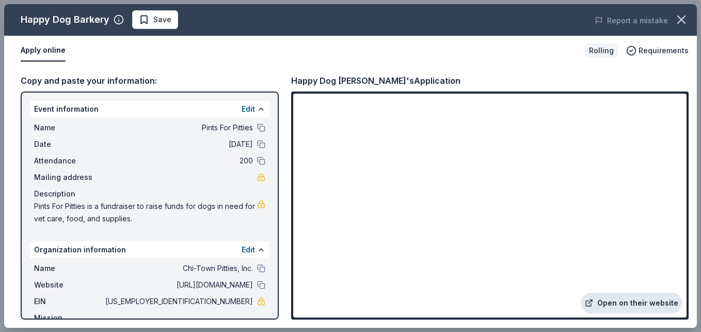
click at [604, 298] on link "Open on their website" at bounding box center [632, 302] width 102 height 21
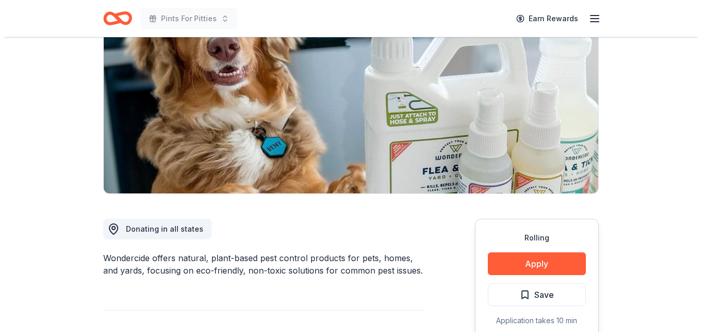
scroll to position [121, 0]
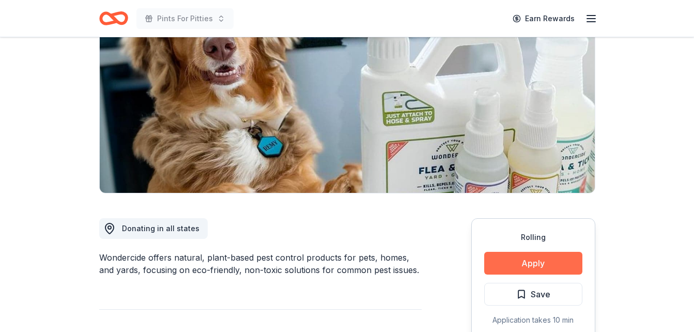
click at [544, 263] on button "Apply" at bounding box center [533, 262] width 98 height 23
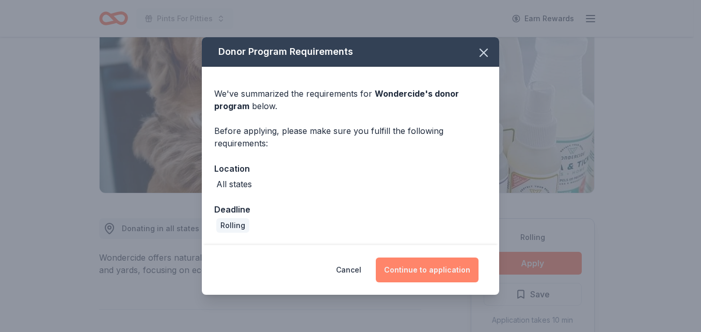
click at [451, 278] on button "Continue to application" at bounding box center [427, 269] width 103 height 25
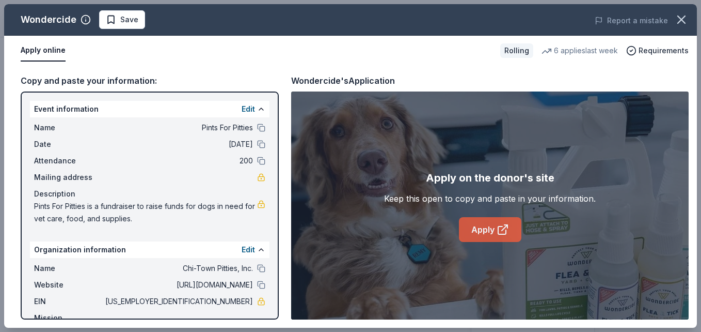
click at [500, 239] on link "Apply" at bounding box center [490, 229] width 62 height 25
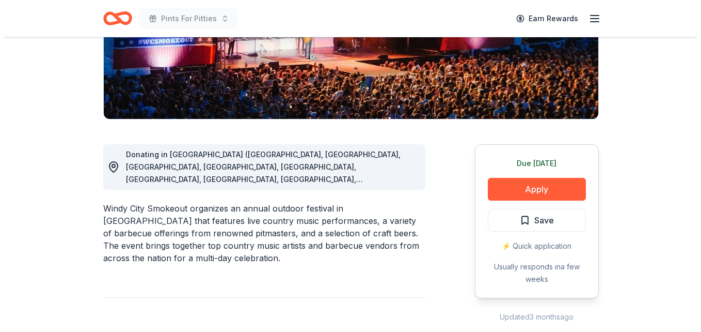
scroll to position [235, 0]
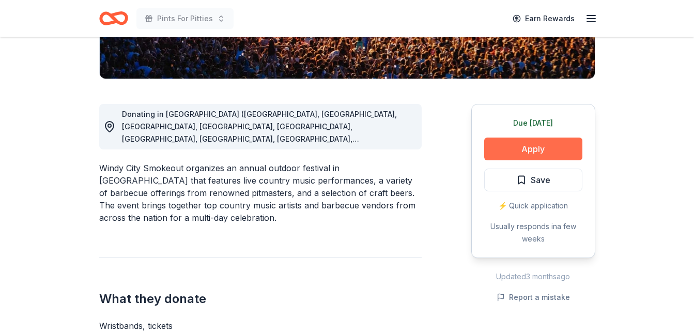
click at [568, 143] on button "Apply" at bounding box center [533, 148] width 98 height 23
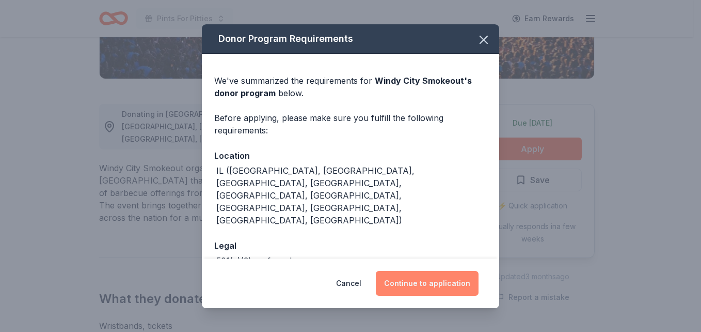
click at [455, 277] on button "Continue to application" at bounding box center [427, 283] width 103 height 25
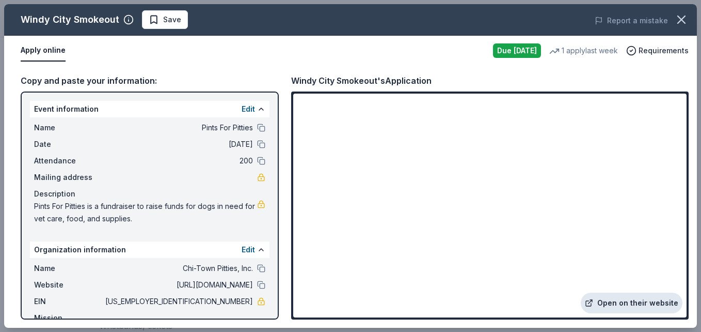
click at [652, 302] on link "Open on their website" at bounding box center [632, 302] width 102 height 21
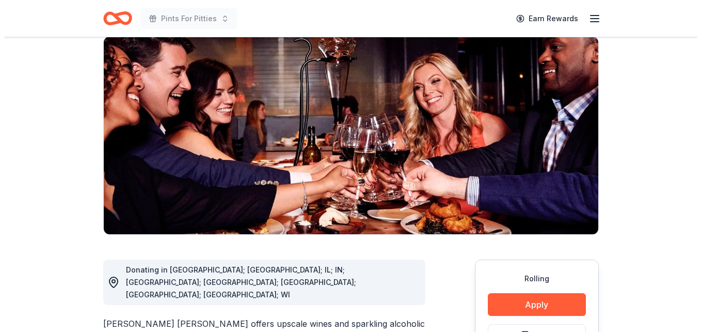
scroll to position [132, 0]
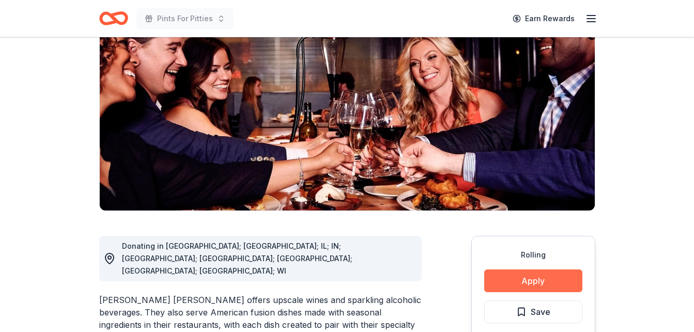
click at [559, 269] on button "Apply" at bounding box center [533, 280] width 98 height 23
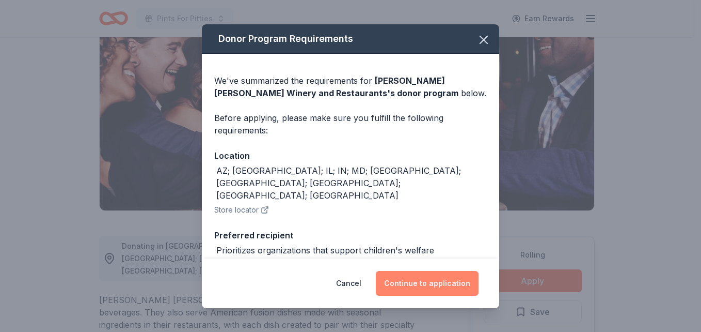
click at [449, 280] on button "Continue to application" at bounding box center [427, 283] width 103 height 25
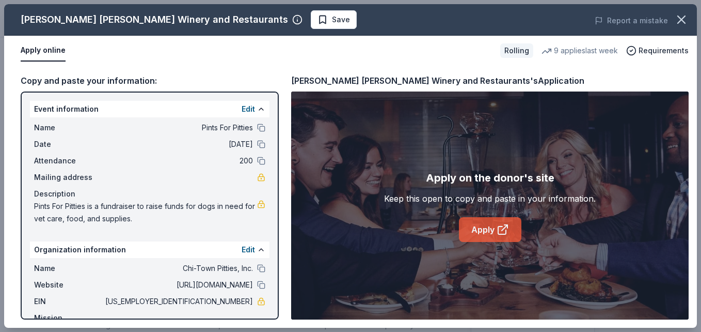
click at [485, 225] on link "Apply" at bounding box center [490, 229] width 62 height 25
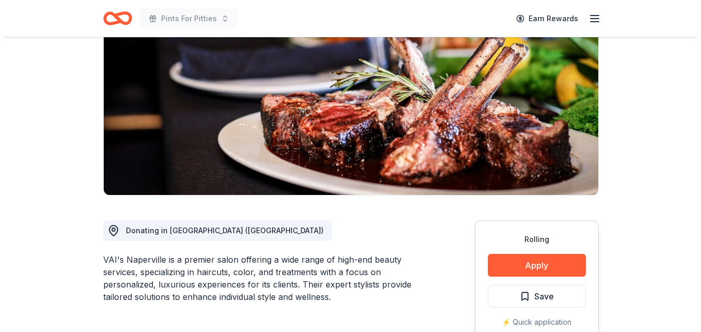
scroll to position [119, 0]
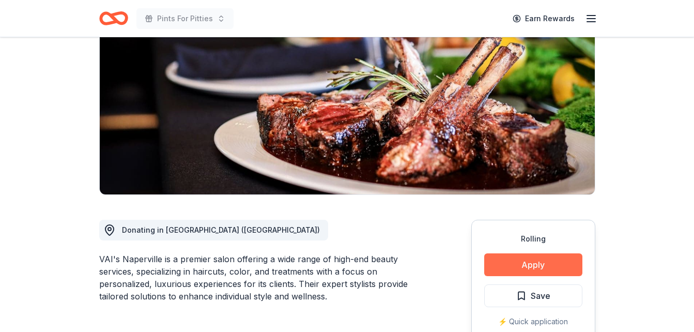
click at [549, 267] on button "Apply" at bounding box center [533, 264] width 98 height 23
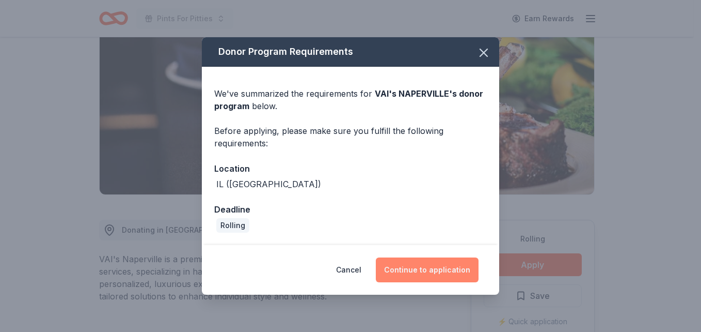
click at [458, 271] on button "Continue to application" at bounding box center [427, 269] width 103 height 25
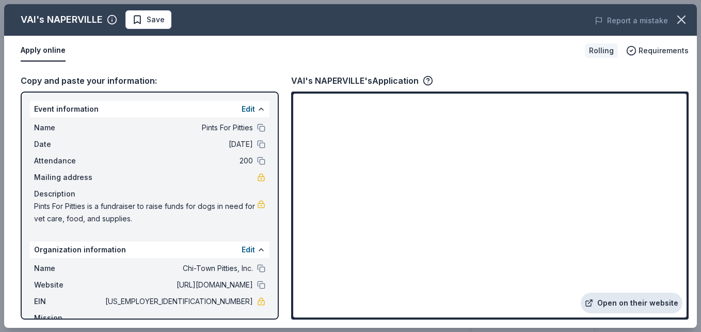
click at [646, 309] on link "Open on their website" at bounding box center [632, 302] width 102 height 21
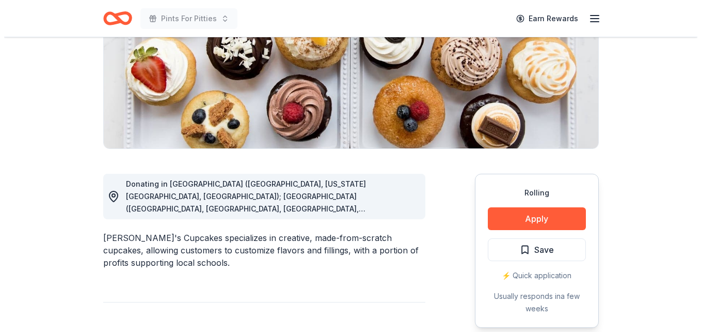
scroll to position [166, 0]
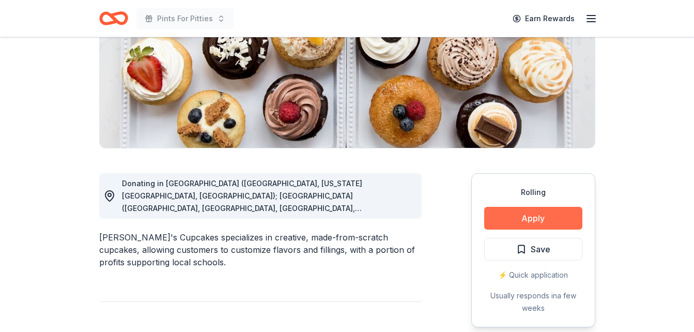
click at [569, 218] on button "Apply" at bounding box center [533, 218] width 98 height 23
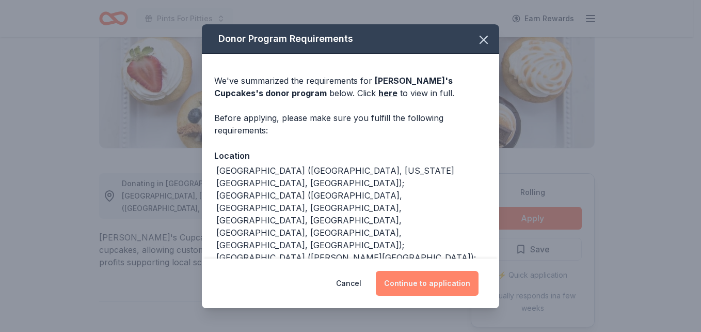
click at [413, 284] on button "Continue to application" at bounding box center [427, 283] width 103 height 25
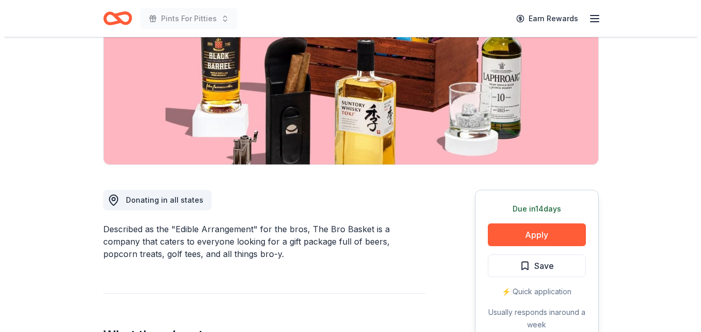
scroll to position [150, 0]
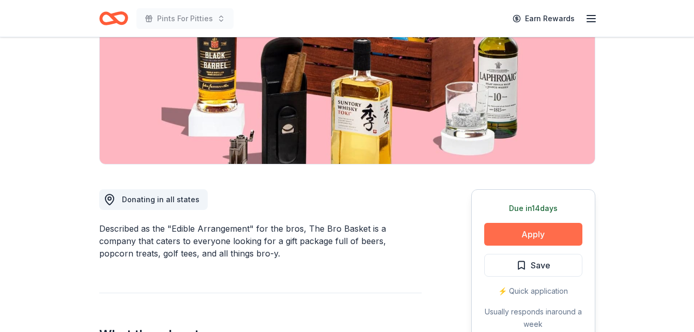
click at [564, 243] on button "Apply" at bounding box center [533, 234] width 98 height 23
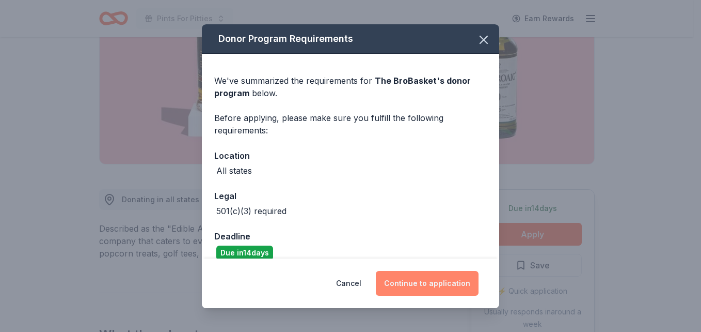
click at [441, 278] on button "Continue to application" at bounding box center [427, 283] width 103 height 25
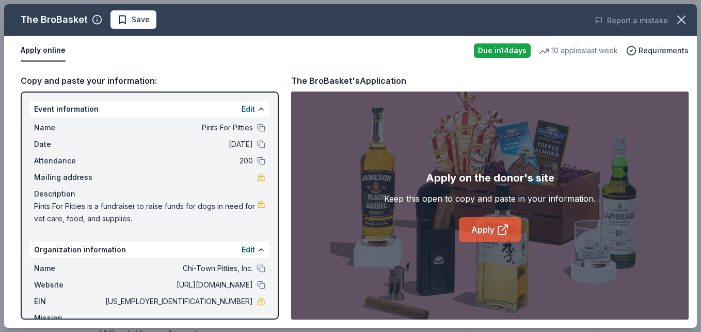
click at [497, 238] on link "Apply" at bounding box center [490, 229] width 62 height 25
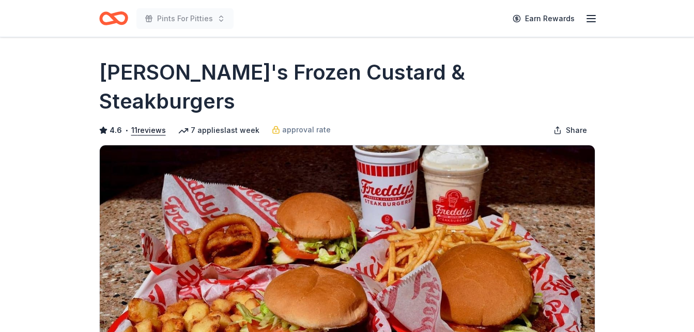
click at [404, 145] on img at bounding box center [347, 243] width 495 height 197
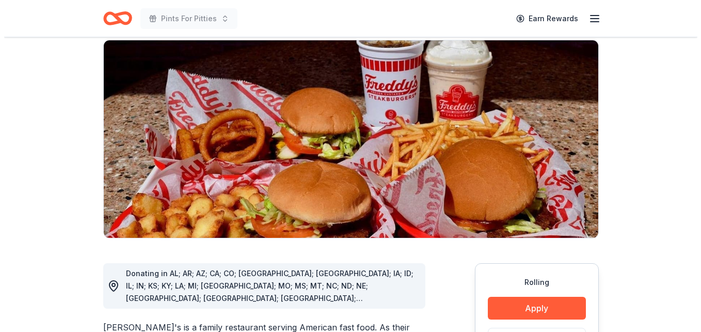
scroll to position [105, 0]
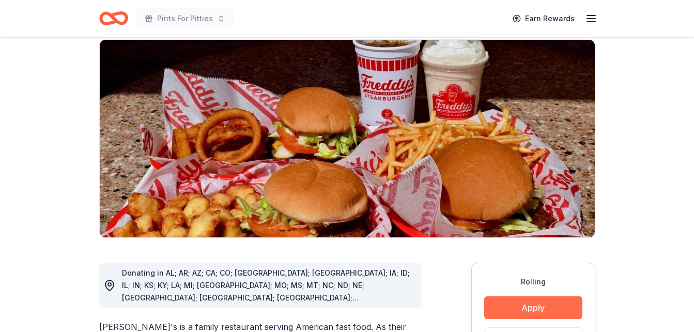
click at [526, 296] on button "Apply" at bounding box center [533, 307] width 98 height 23
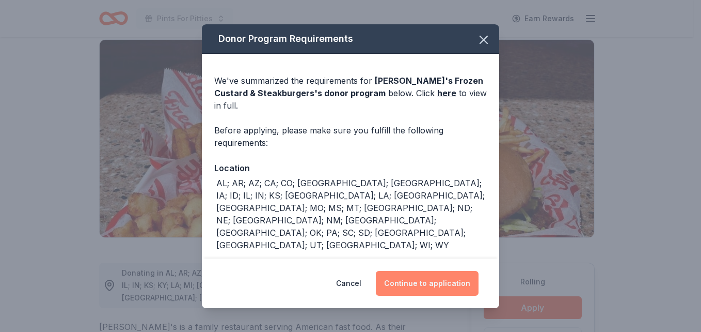
click at [430, 286] on button "Continue to application" at bounding box center [427, 283] width 103 height 25
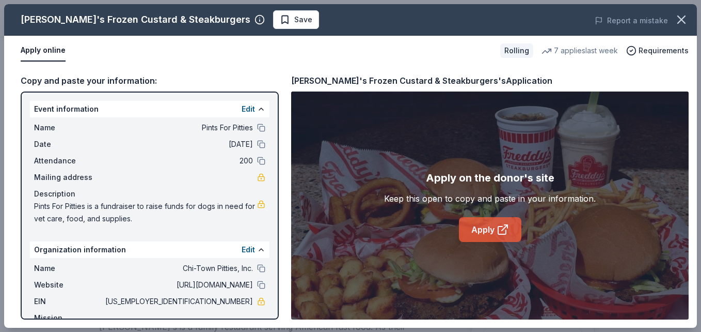
click at [481, 231] on link "Apply" at bounding box center [490, 229] width 62 height 25
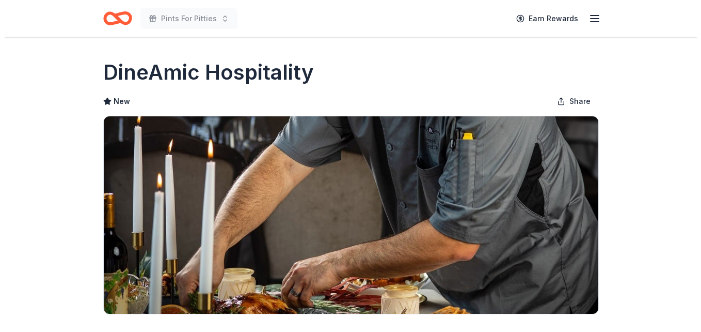
scroll to position [164, 0]
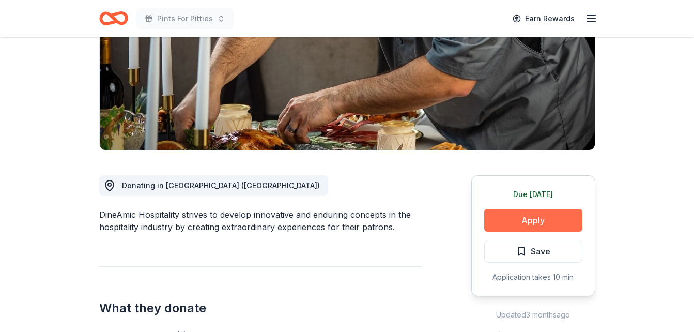
click at [515, 218] on button "Apply" at bounding box center [533, 220] width 98 height 23
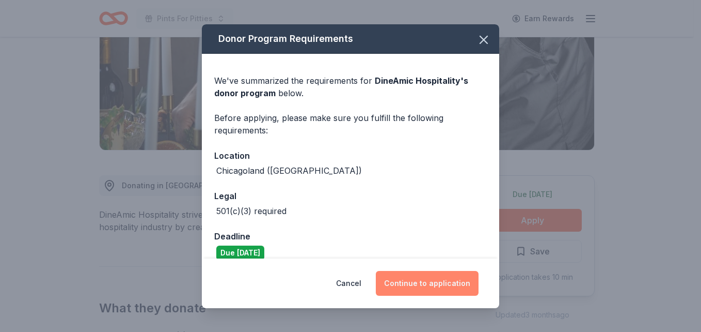
click at [436, 284] on button "Continue to application" at bounding box center [427, 283] width 103 height 25
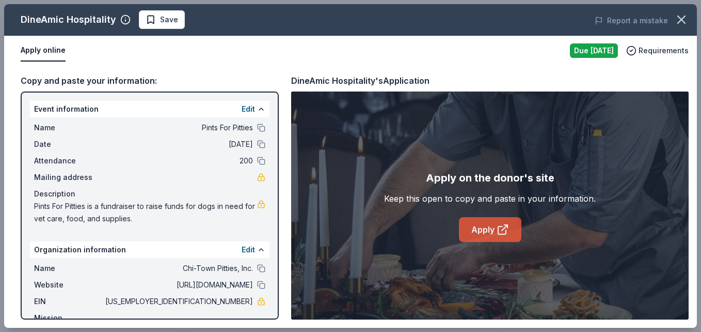
click at [508, 225] on icon at bounding box center [505, 228] width 6 height 6
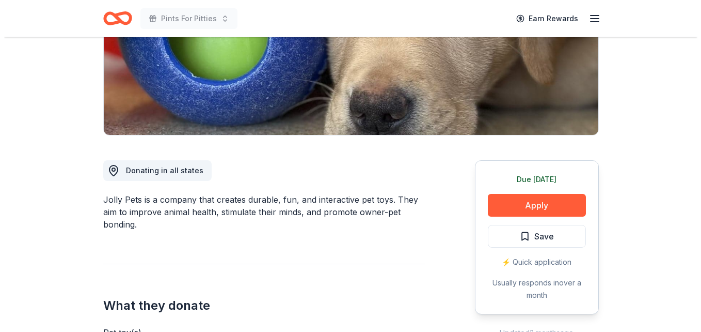
scroll to position [179, 0]
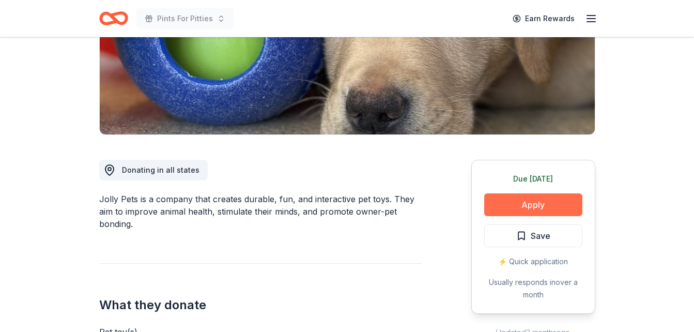
click at [538, 201] on button "Apply" at bounding box center [533, 204] width 98 height 23
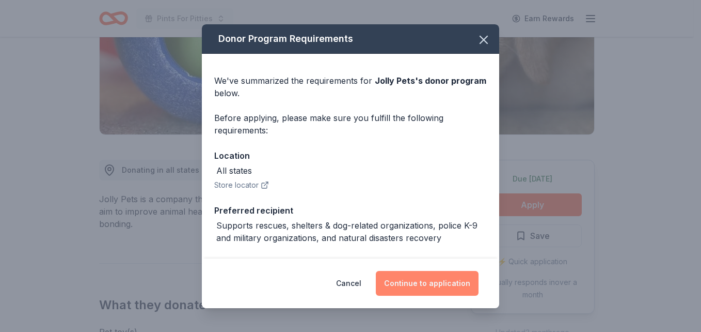
click at [426, 287] on button "Continue to application" at bounding box center [427, 283] width 103 height 25
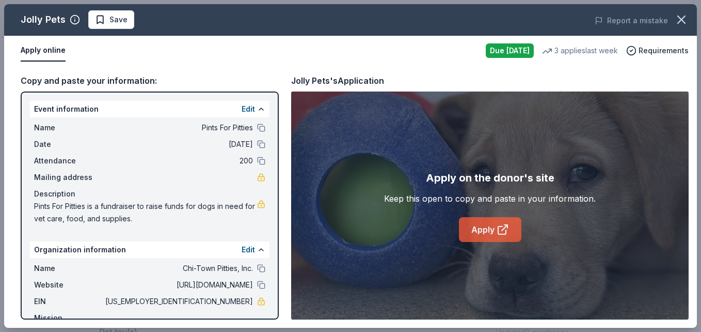
click at [497, 234] on icon at bounding box center [503, 229] width 12 height 12
